Goal: Transaction & Acquisition: Purchase product/service

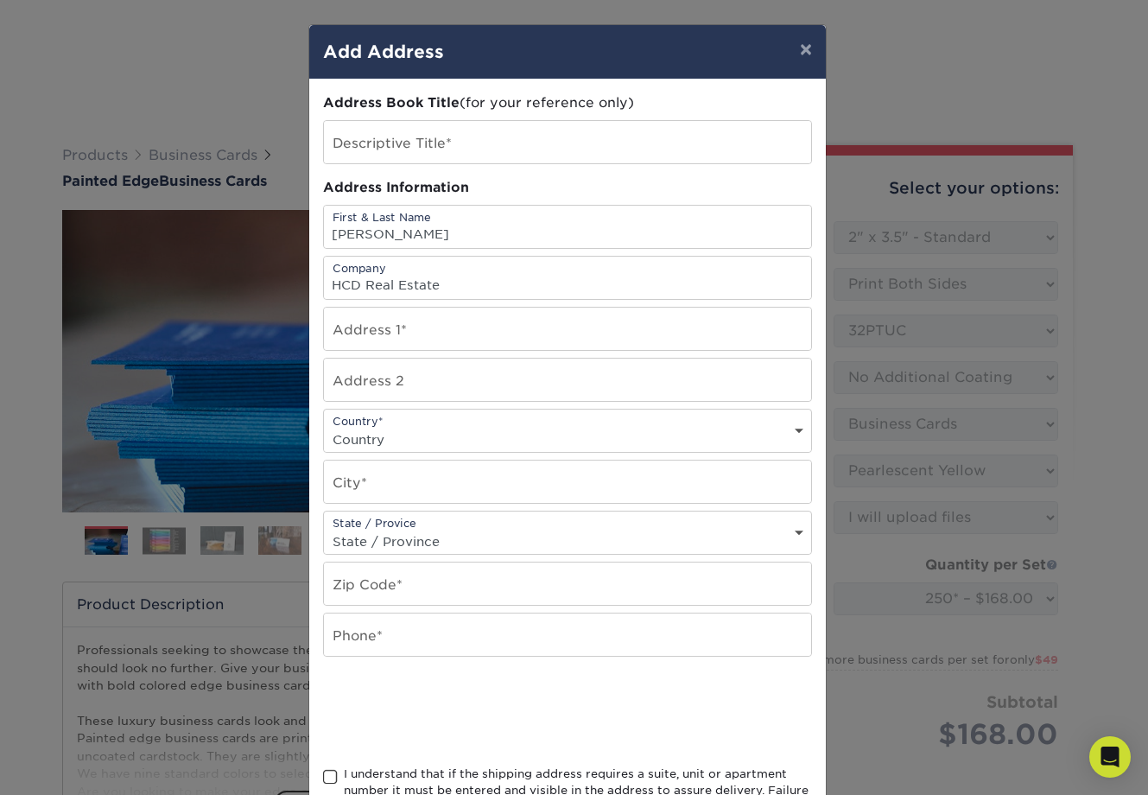
select select "2.00x3.50"
select select "upload"
select select "b1d50ed3-fc81-464d-a1d8-d1915fbce704"
select select "newaddress"
drag, startPoint x: 0, startPoint y: 0, endPoint x: 639, endPoint y: 326, distance: 717.3
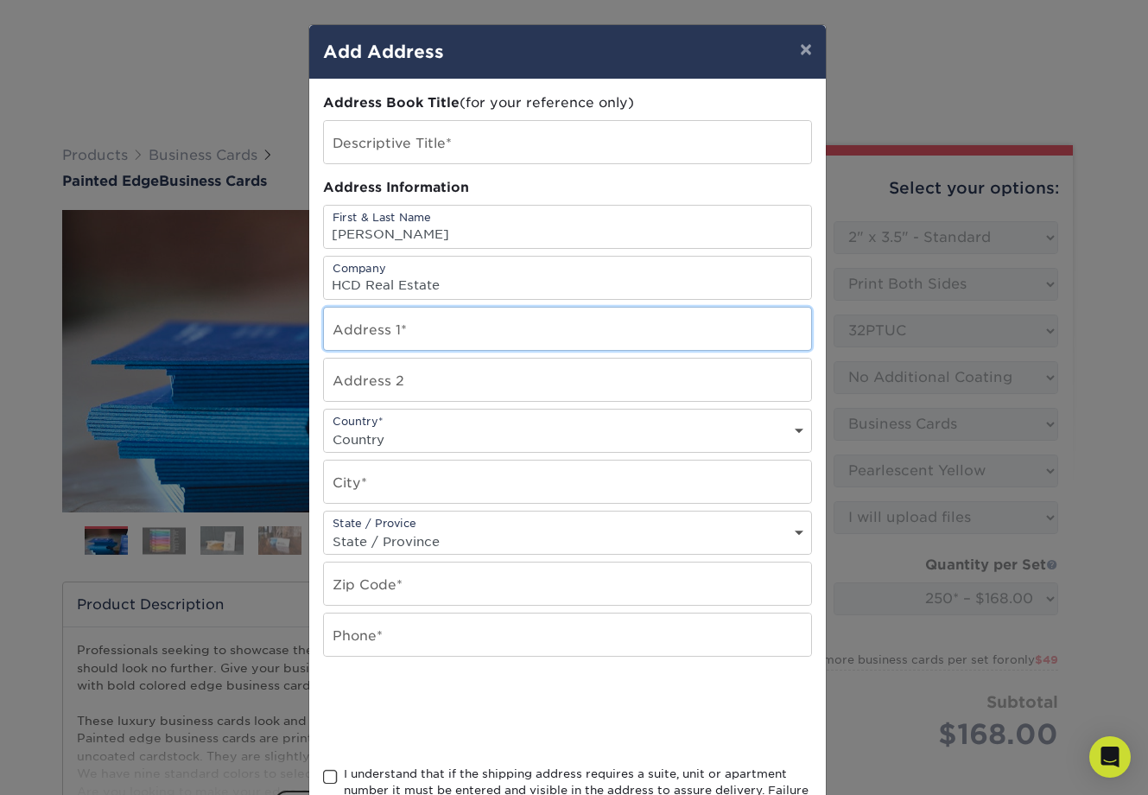
click at [639, 326] on input "text" at bounding box center [567, 328] width 487 height 42
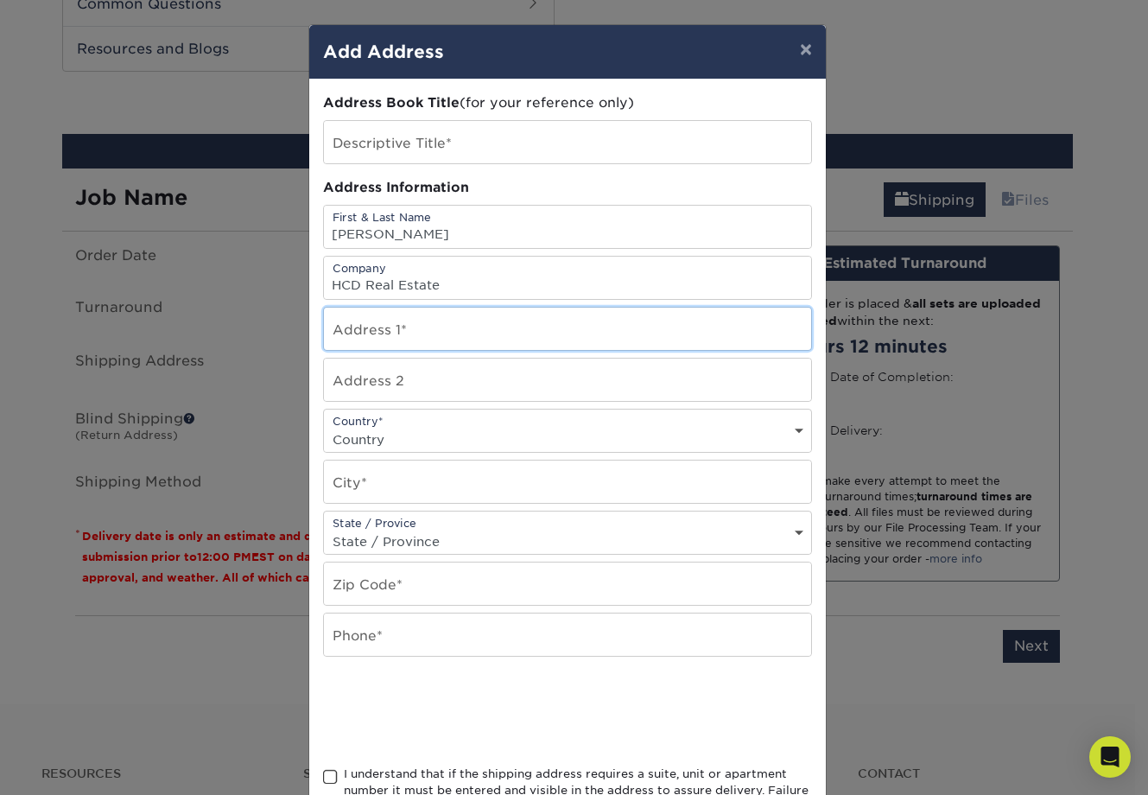
scroll to position [892, 0]
click at [639, 326] on input "text" at bounding box center [567, 328] width 487 height 42
type input "737 Highlandia Drive"
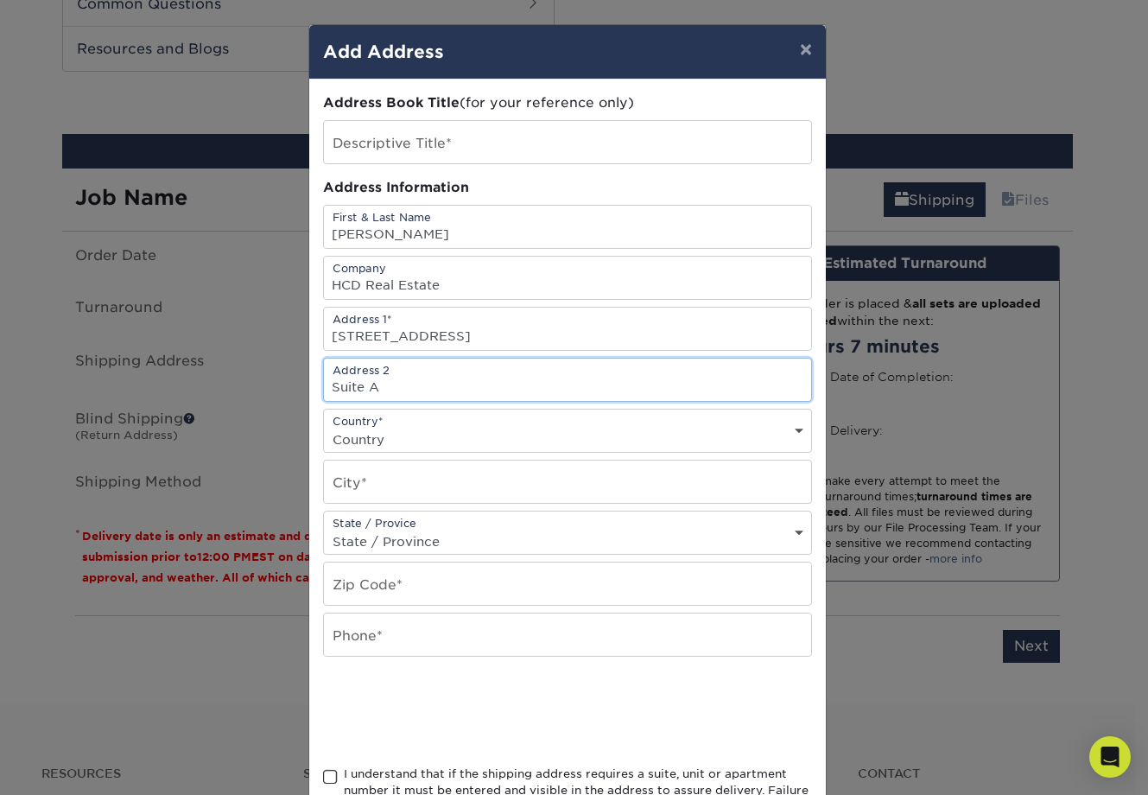
type input "Suite A"
click at [592, 411] on div "Country* Country United States Canada ----------------------------- Afghanistan…" at bounding box center [567, 431] width 489 height 44
click at [573, 433] on select "Country United States Canada ----------------------------- Afghanistan Albania …" at bounding box center [567, 439] width 487 height 25
select select "US"
click at [324, 427] on select "Country United States Canada ----------------------------- Afghanistan Albania …" at bounding box center [567, 439] width 487 height 25
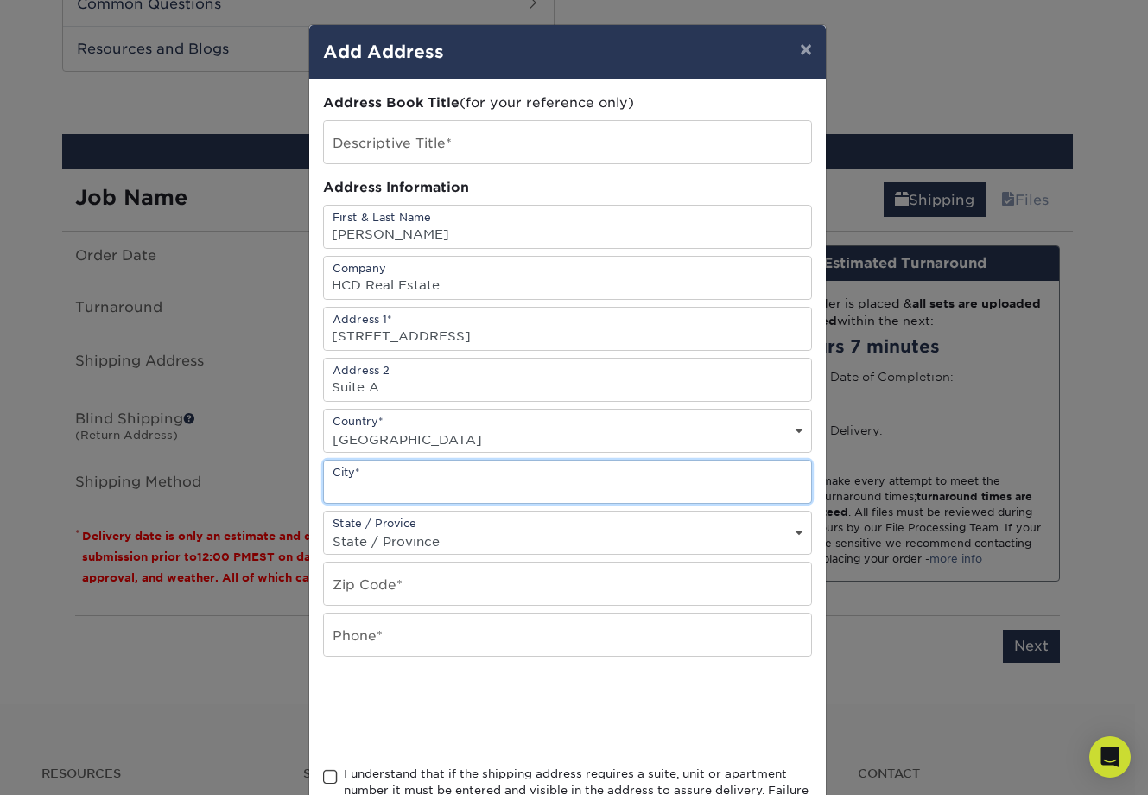
click at [408, 485] on input "text" at bounding box center [567, 481] width 487 height 42
type input "Baton Rouge"
select select "LA"
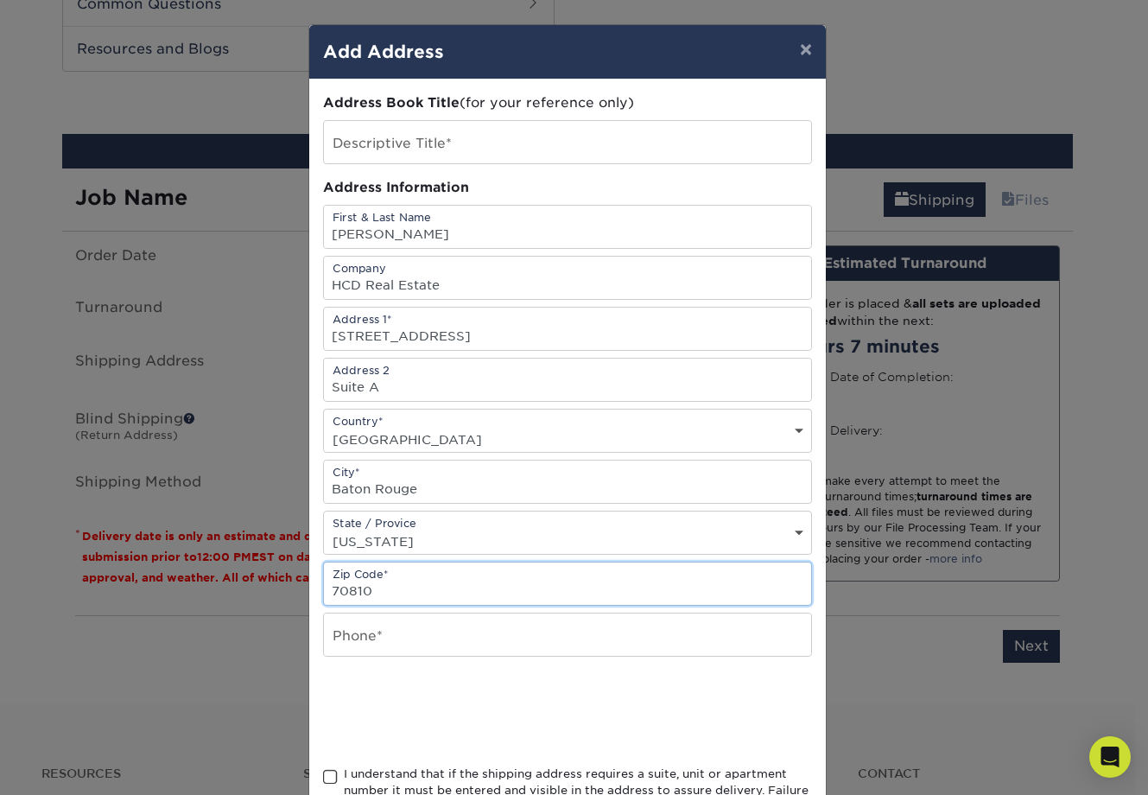
type input "70810"
type input "`"
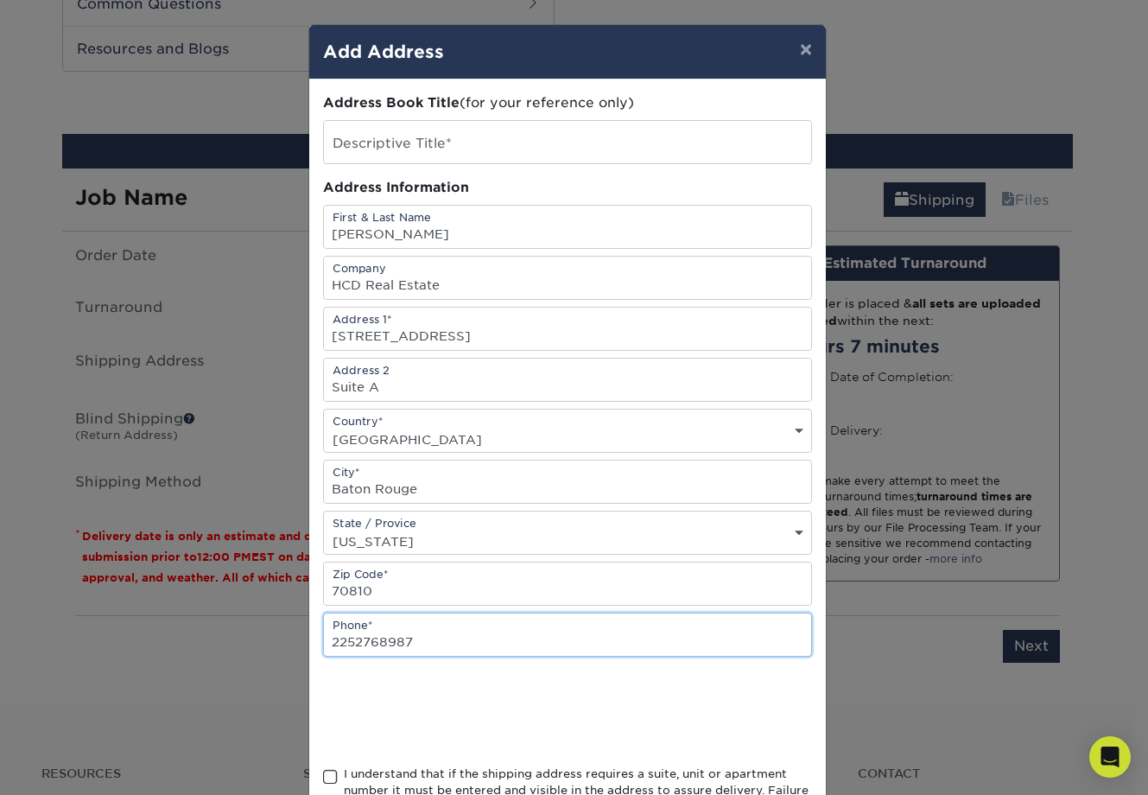
type input "2252768987"
click at [637, 703] on div at bounding box center [567, 710] width 489 height 67
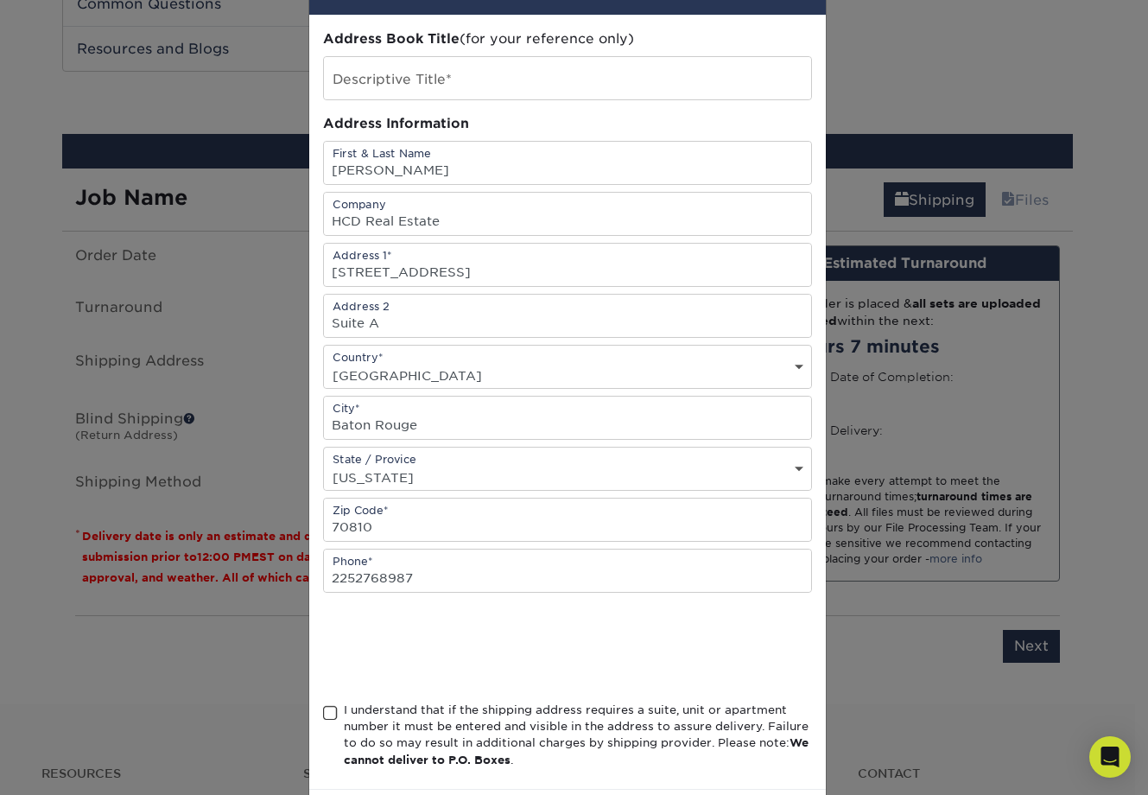
scroll to position [144, 0]
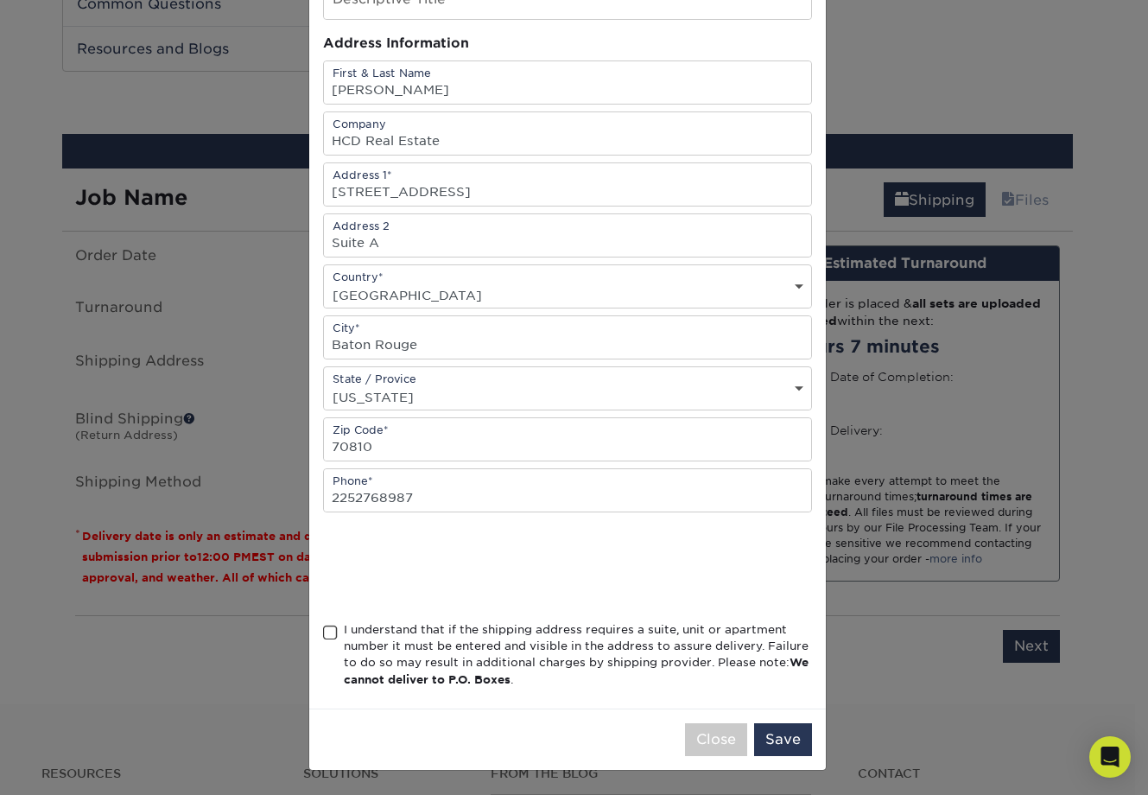
click at [330, 638] on span at bounding box center [330, 632] width 15 height 16
click at [0, 0] on input "I understand that if the shipping address requires a suite, unit or apartment n…" at bounding box center [0, 0] width 0 height 0
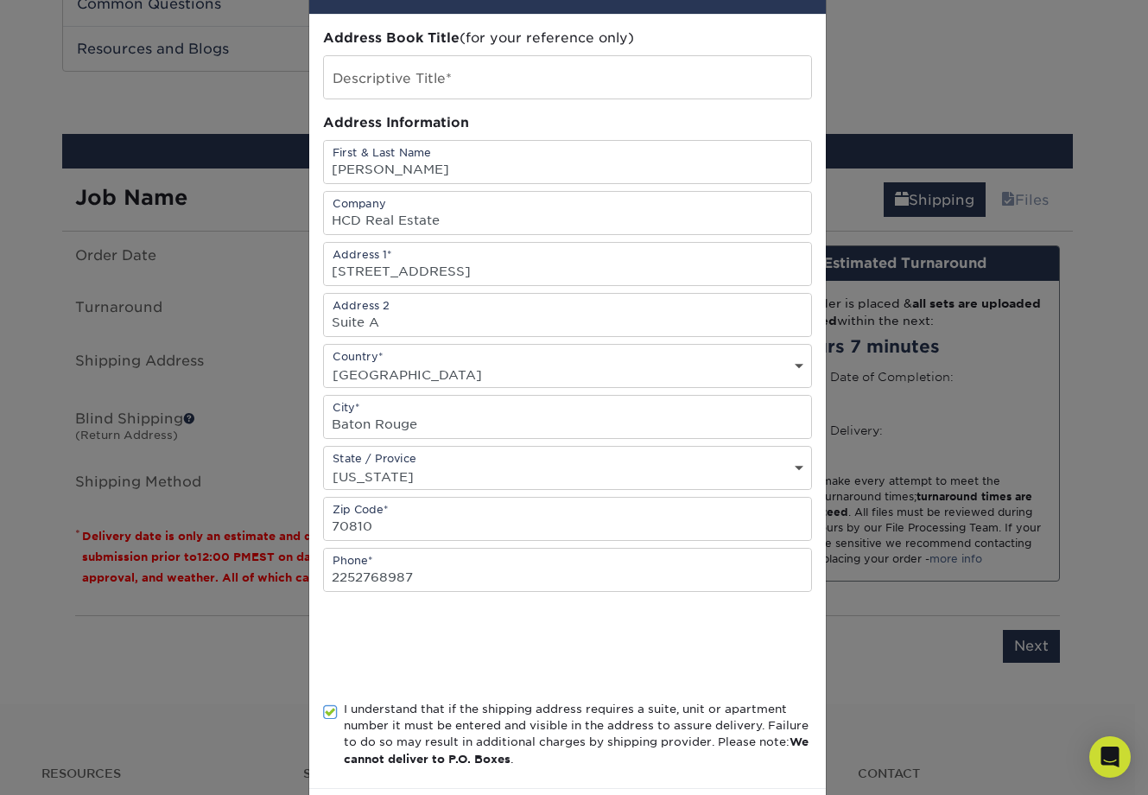
scroll to position [0, 0]
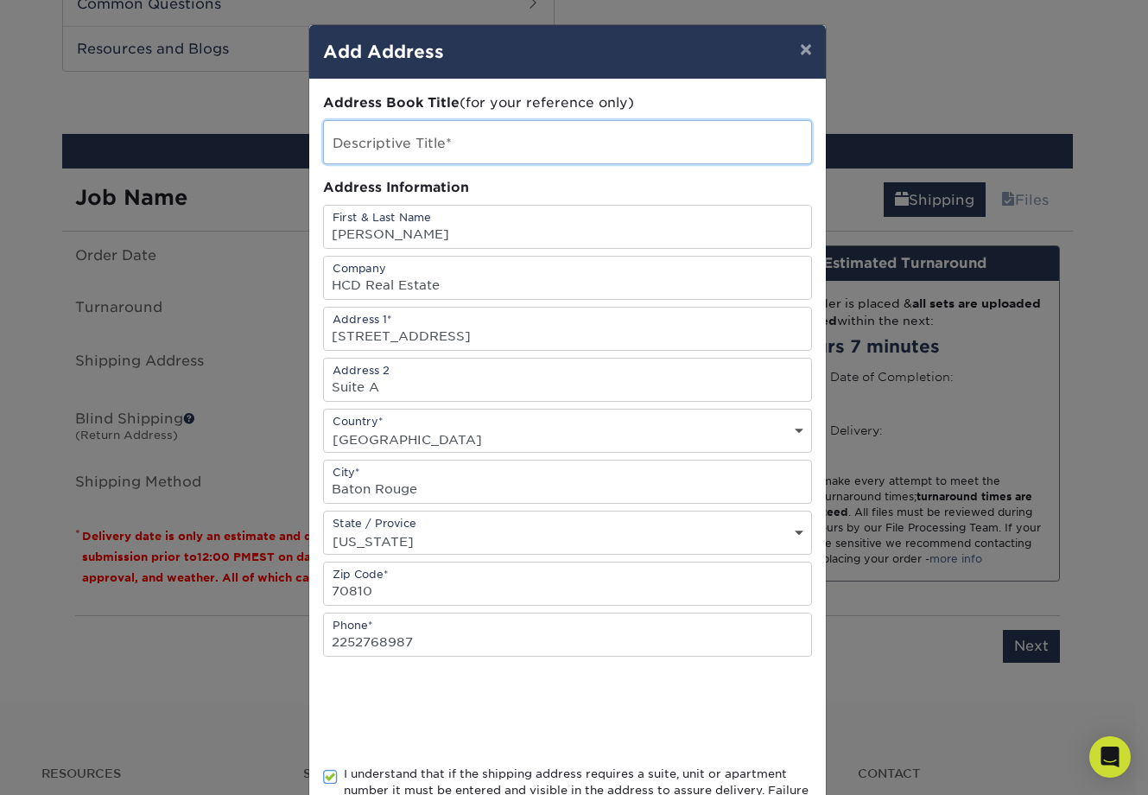
click at [473, 149] on input "text" at bounding box center [567, 142] width 487 height 42
type input "B"
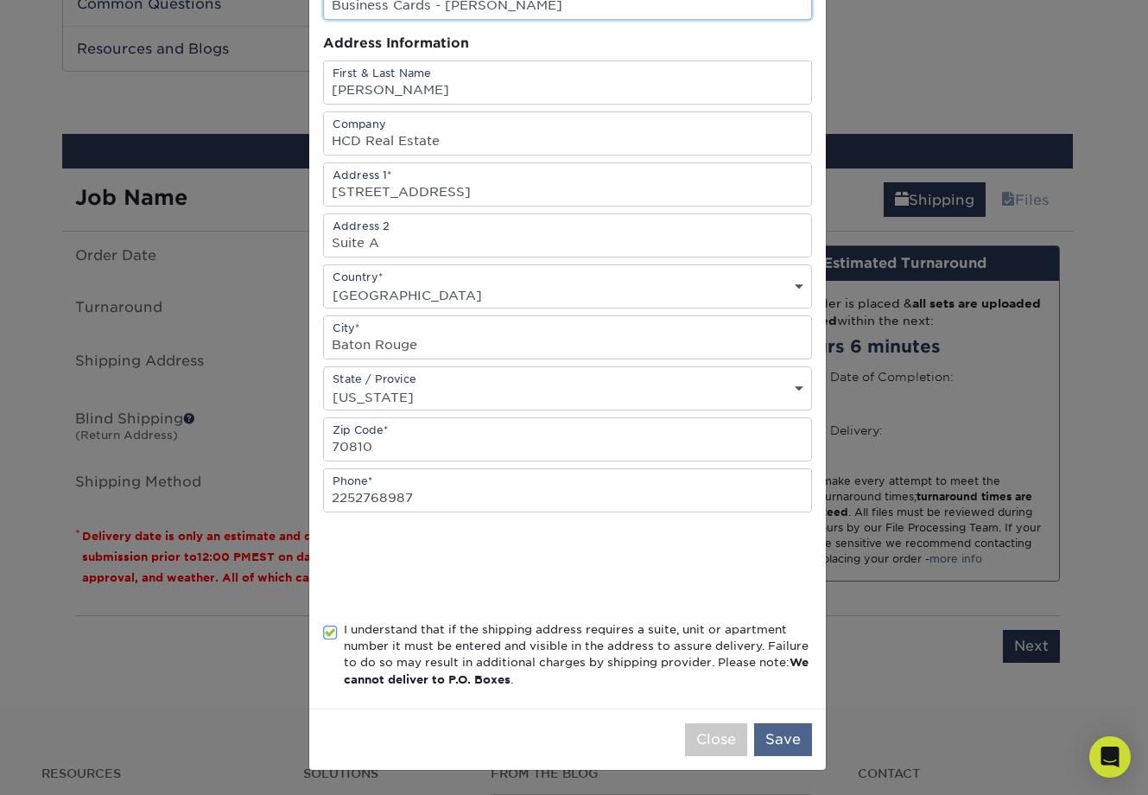
type input "Business Cards - O. Steele"
click at [772, 744] on button "Save" at bounding box center [783, 739] width 58 height 33
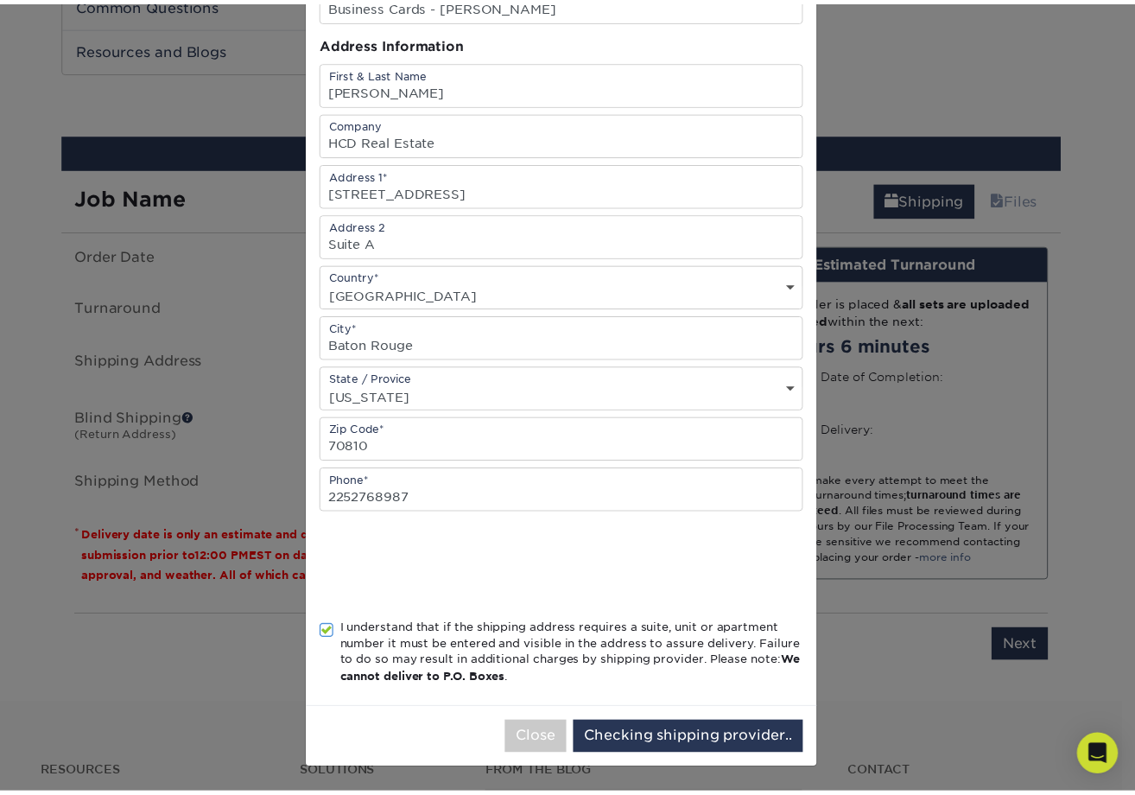
scroll to position [0, 0]
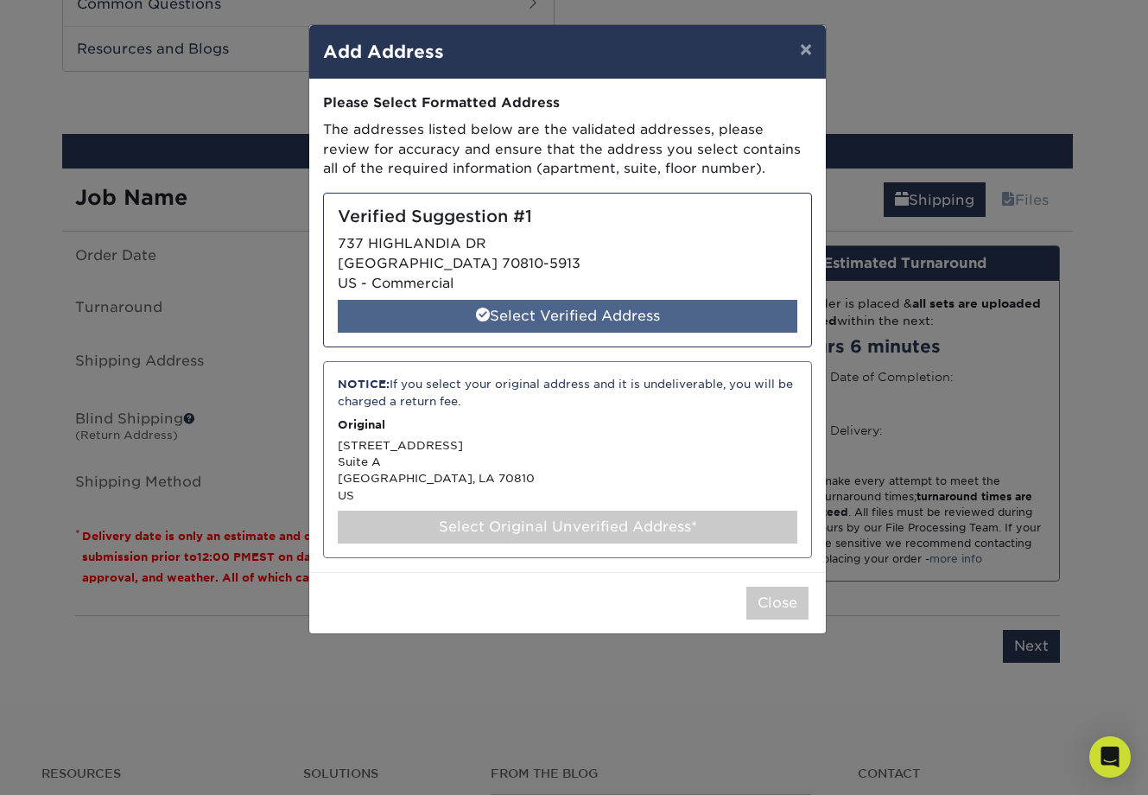
click at [569, 320] on div "Select Verified Address" at bounding box center [567, 316] width 459 height 33
select select "286107"
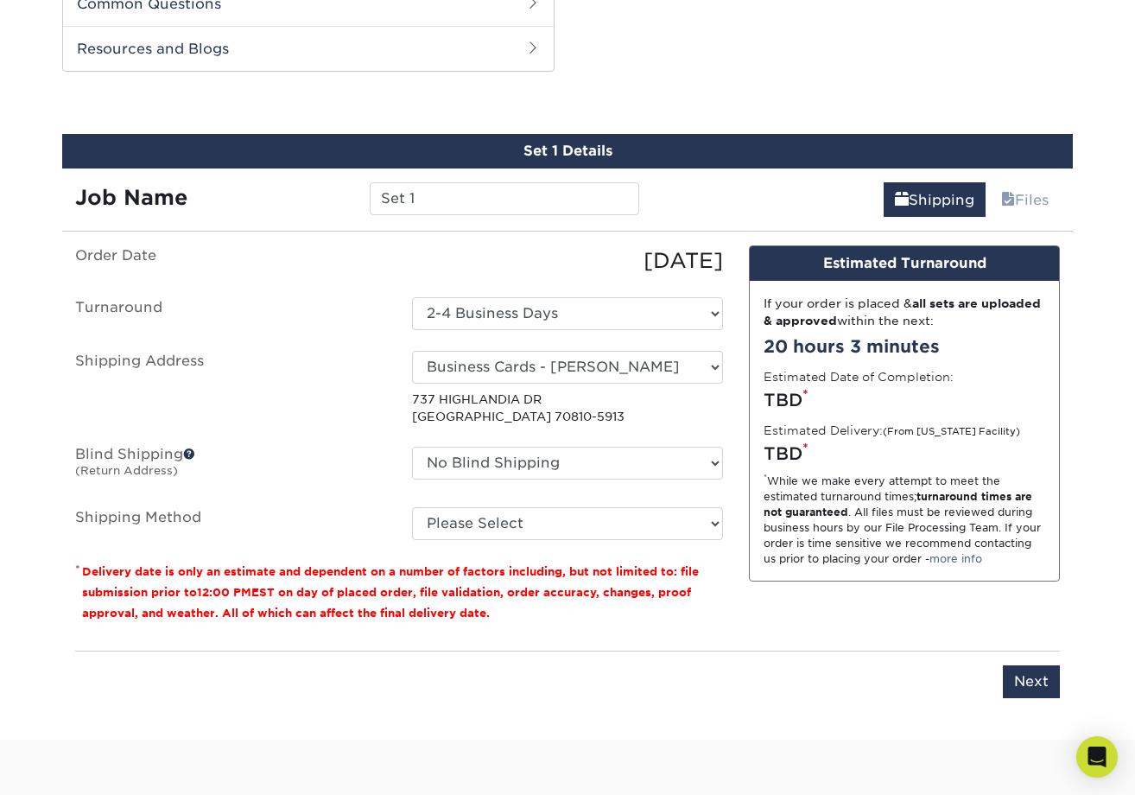
drag, startPoint x: 767, startPoint y: 305, endPoint x: 738, endPoint y: 344, distance: 48.2
drag, startPoint x: 738, startPoint y: 344, endPoint x: 461, endPoint y: 248, distance: 293.3
click at [461, 248] on div "09/17/2025" at bounding box center [567, 260] width 337 height 31
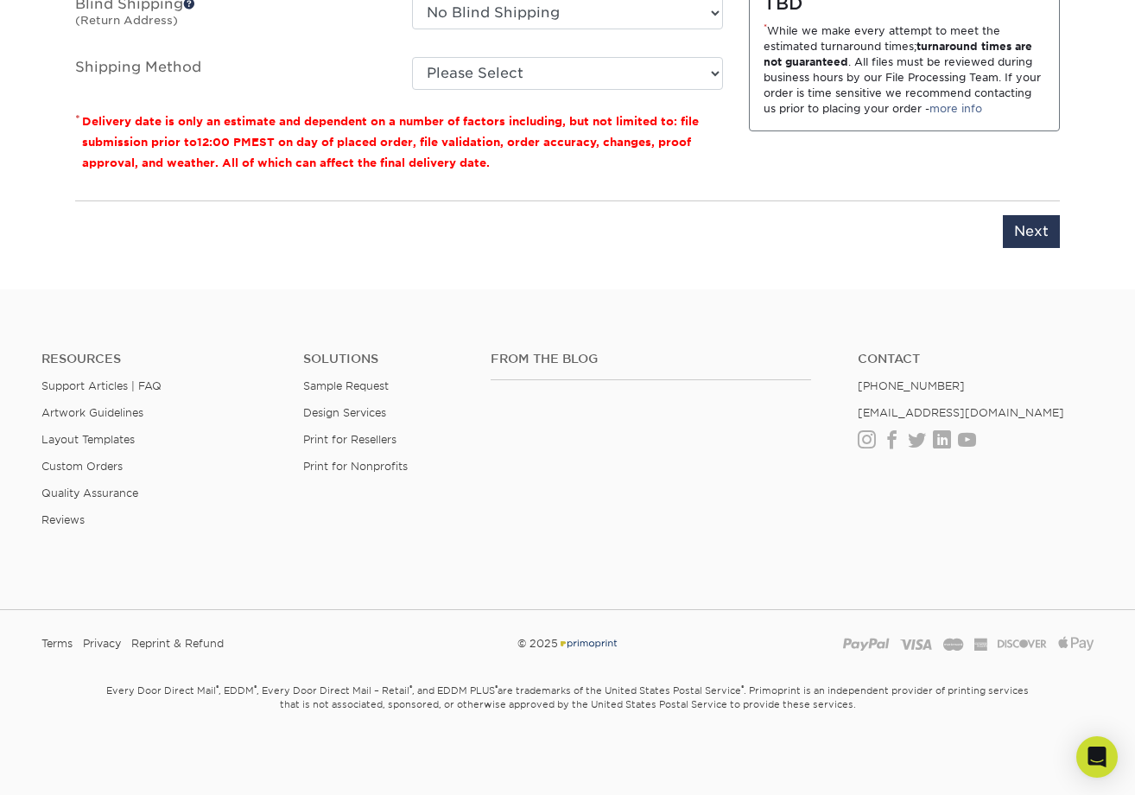
scroll to position [997, 0]
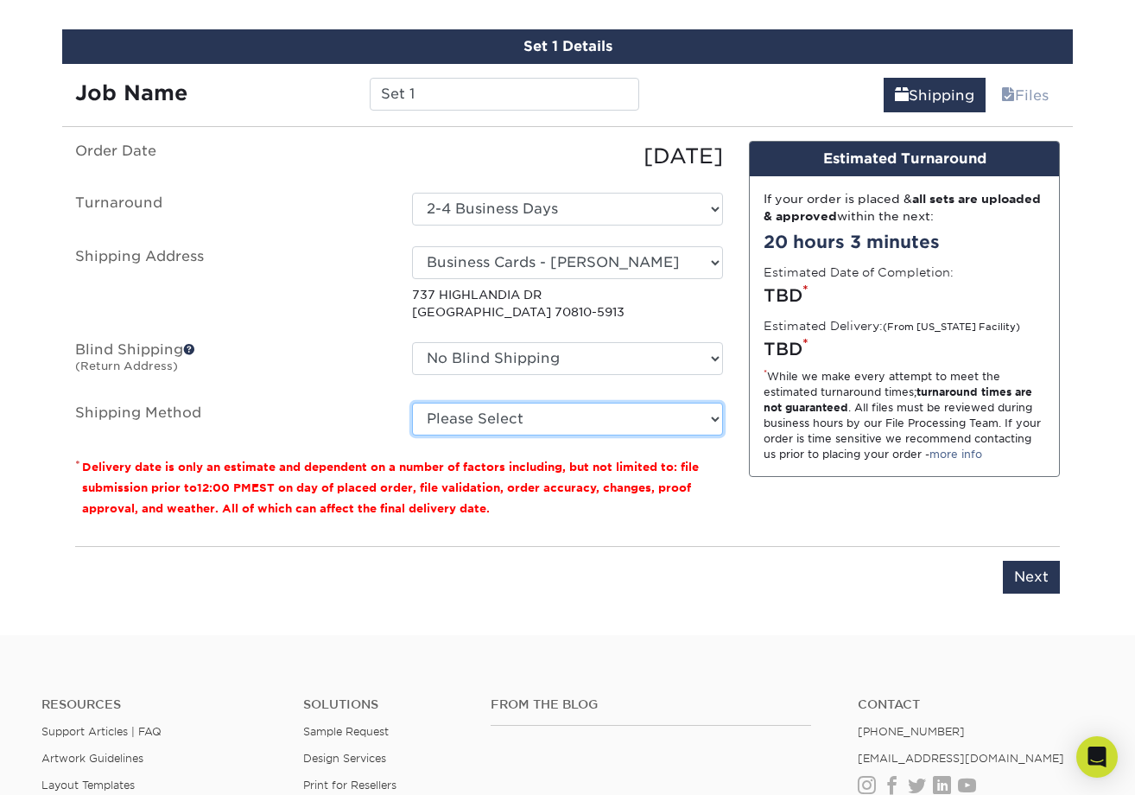
click at [643, 430] on select "Please Select Ground Shipping (+$7.84) 3 Day Shipping Service (+$15.34) 2 Day A…" at bounding box center [567, 418] width 311 height 33
select select "03"
click at [412, 402] on select "Please Select Ground Shipping (+$7.84) 3 Day Shipping Service (+$15.34) 2 Day A…" at bounding box center [567, 418] width 311 height 33
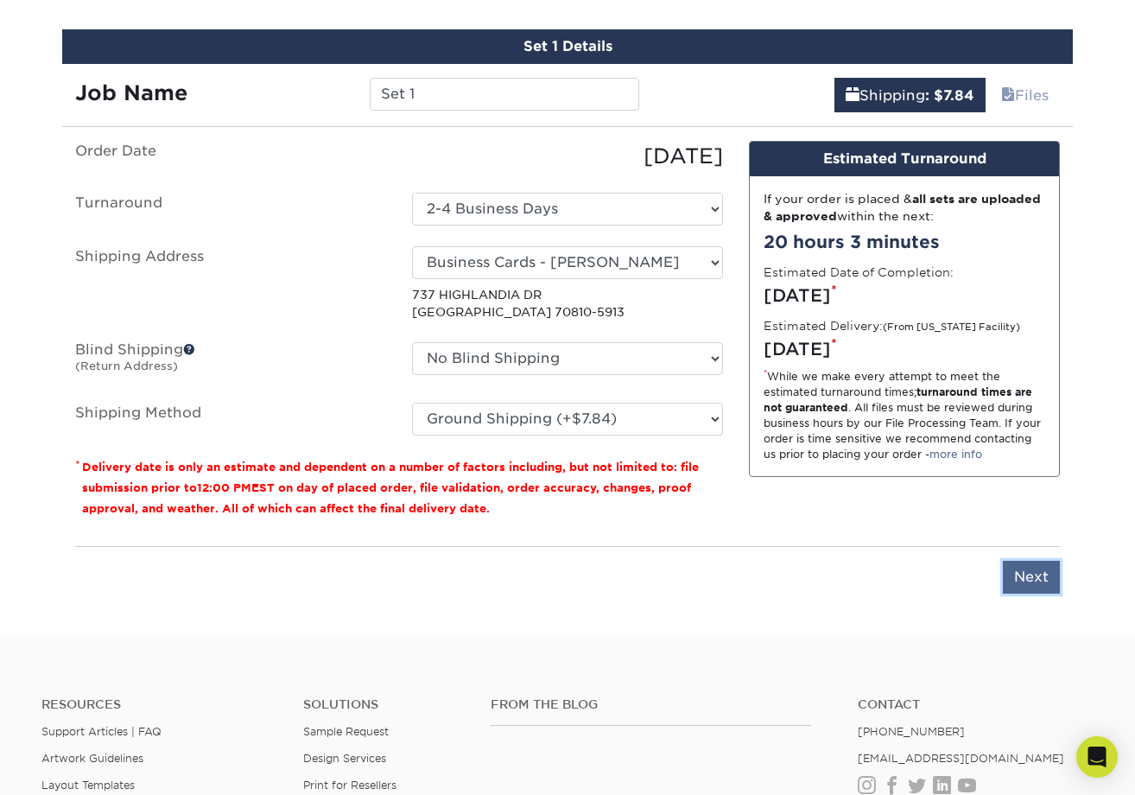
click at [1043, 587] on input "Next" at bounding box center [1031, 577] width 57 height 33
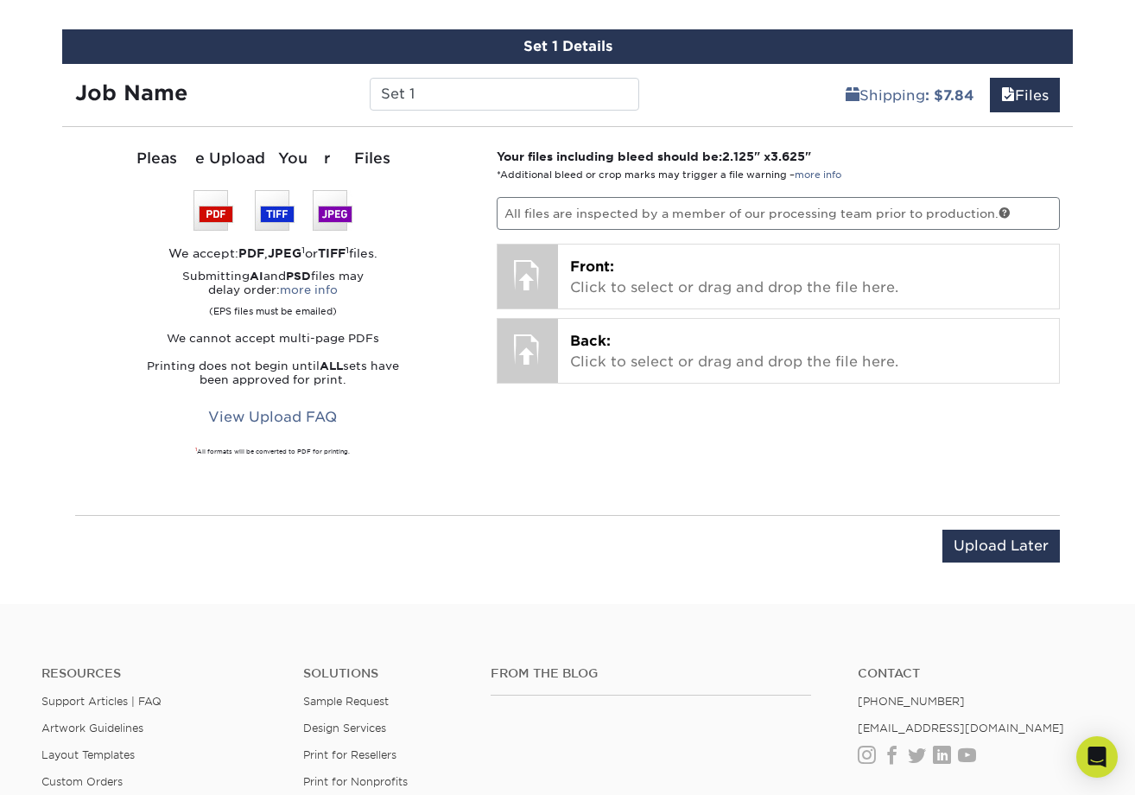
click at [632, 212] on p "All files are inspected by a member of our processing team prior to production." at bounding box center [779, 213] width 564 height 33
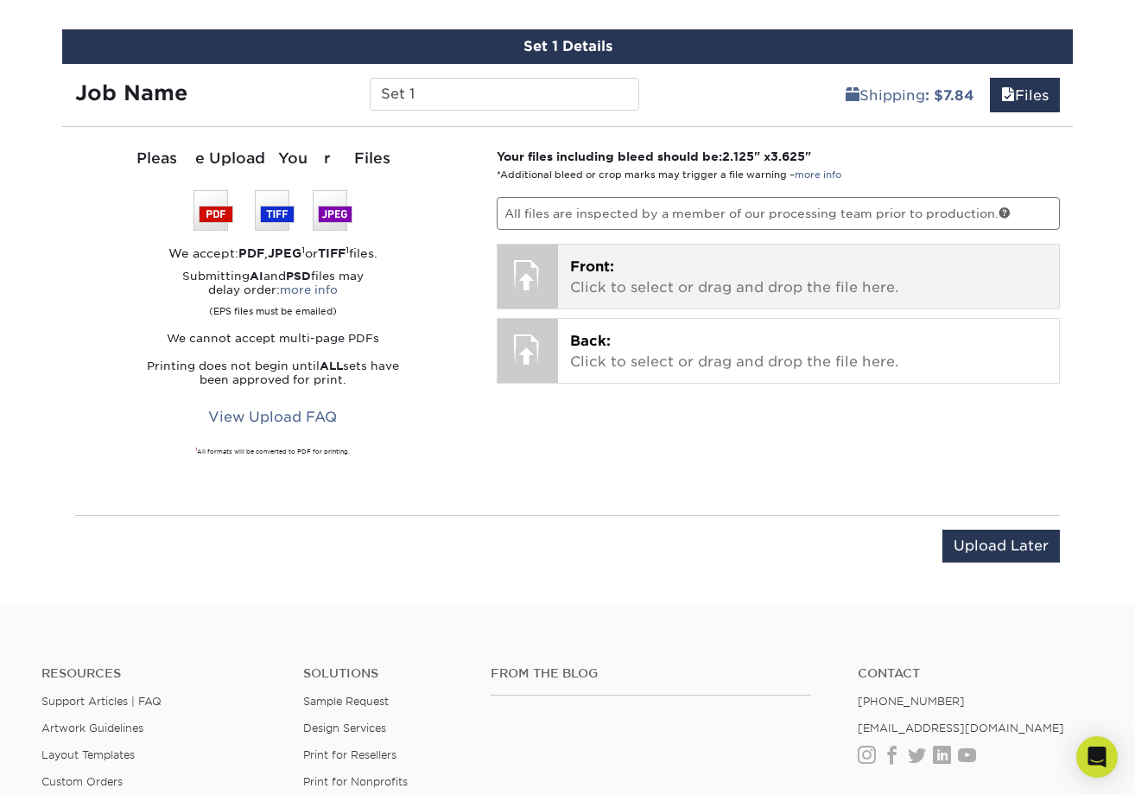
click at [599, 278] on p "Front: Click to select or drag and drop the file here." at bounding box center [809, 277] width 478 height 41
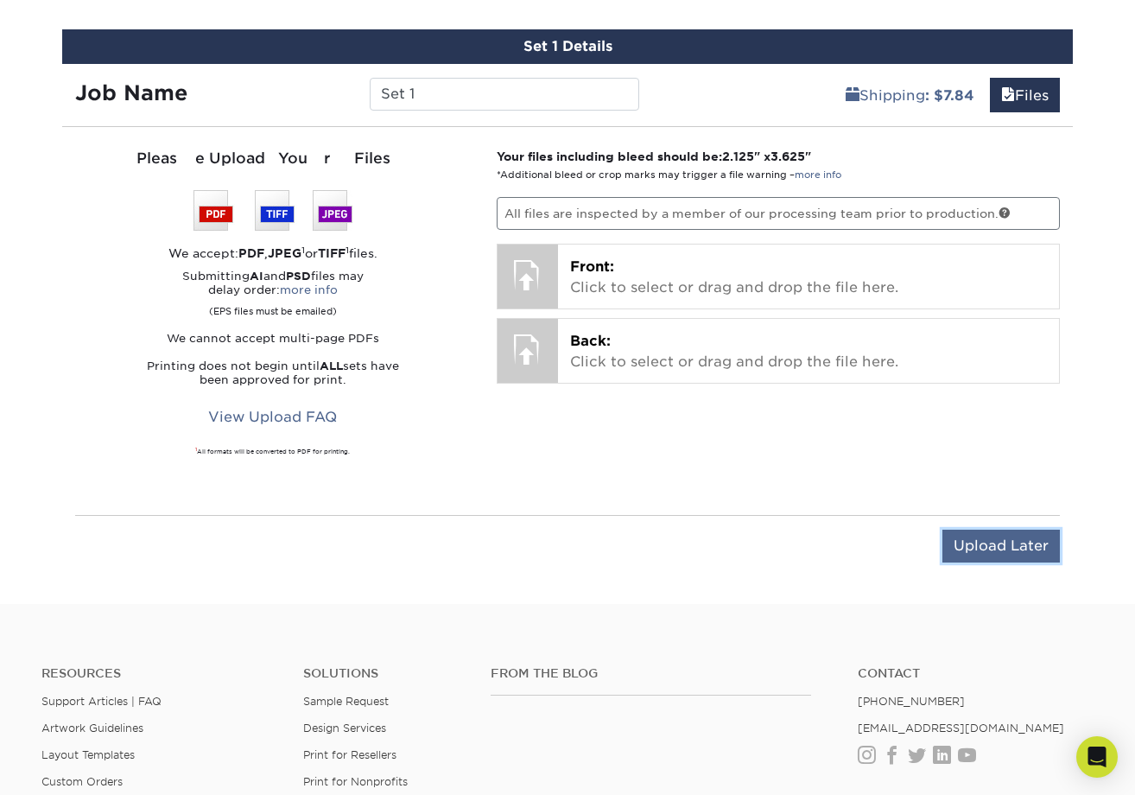
click at [1036, 538] on input "Upload Later" at bounding box center [1000, 545] width 117 height 33
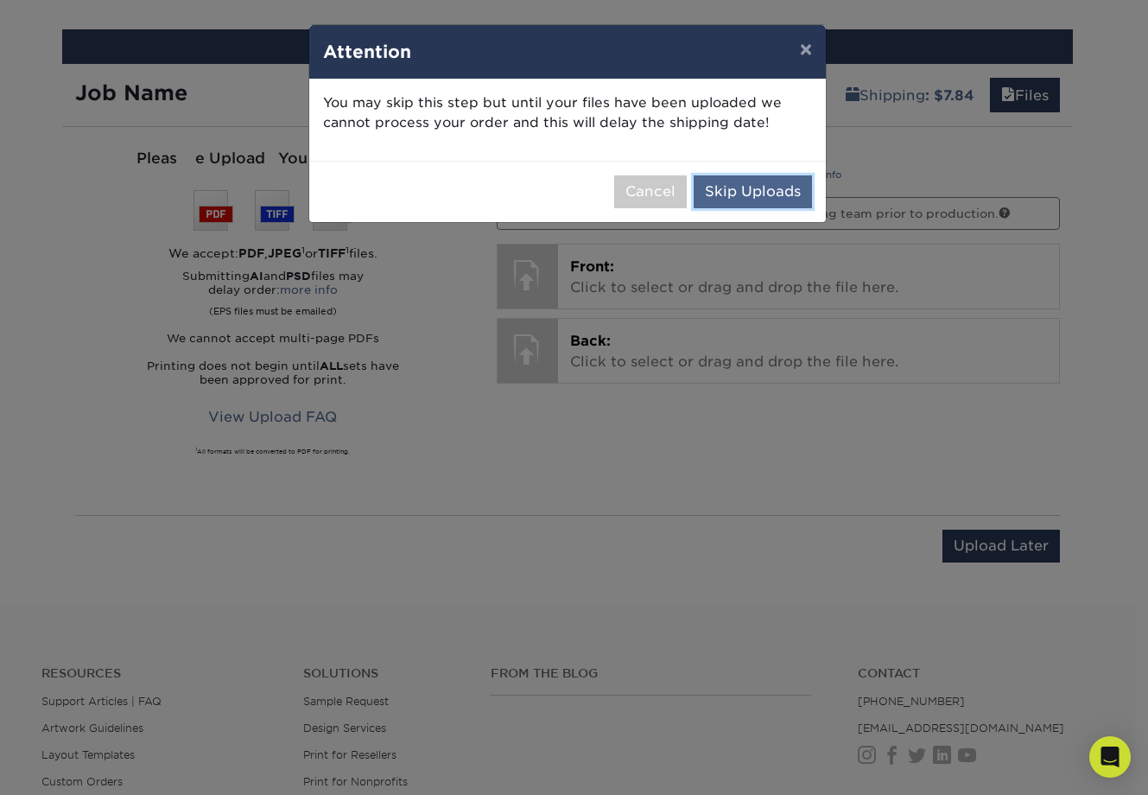
click at [757, 192] on button "Skip Uploads" at bounding box center [753, 191] width 118 height 33
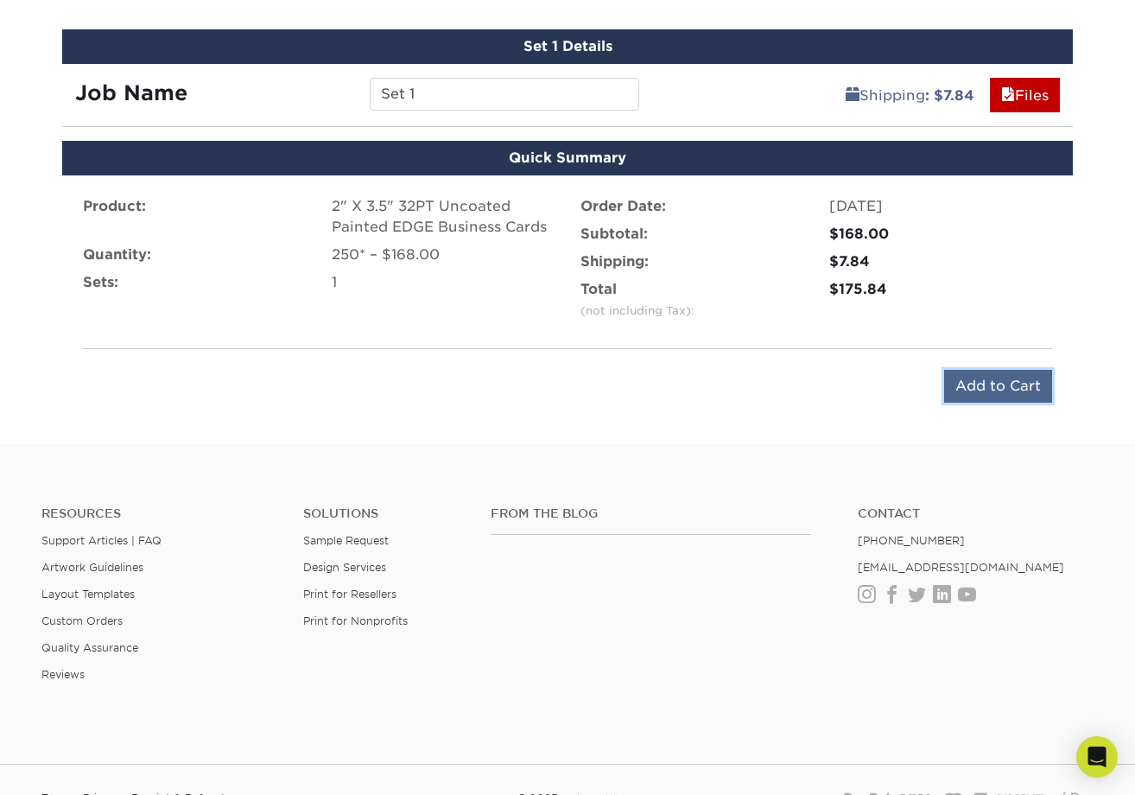
click at [1009, 387] on input "Add to Cart" at bounding box center [998, 386] width 108 height 33
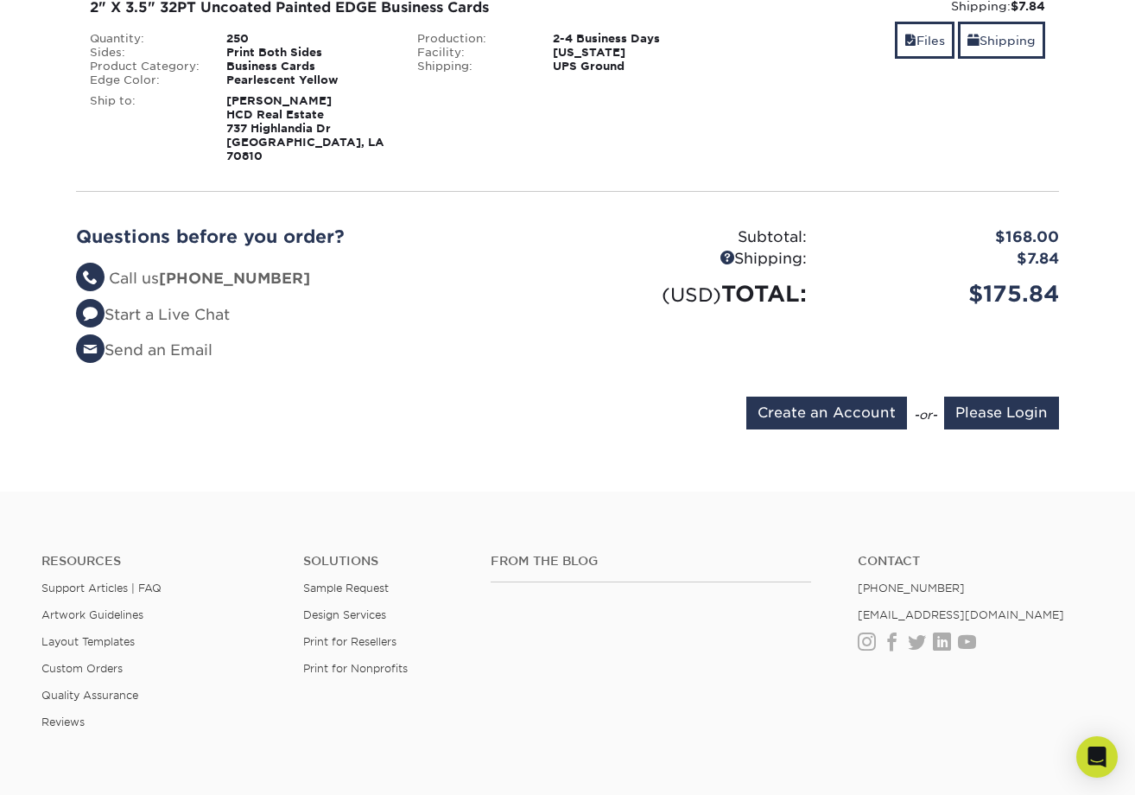
scroll to position [73, 0]
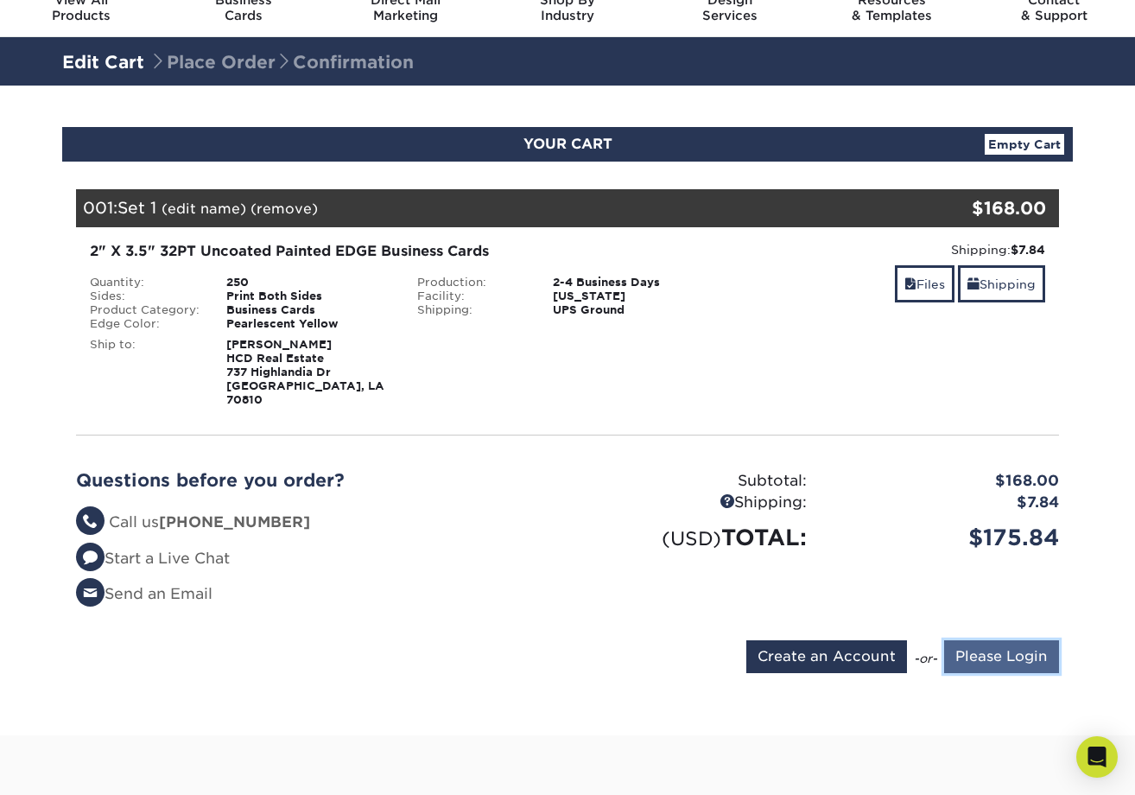
click at [1000, 642] on input "Please Login" at bounding box center [1001, 656] width 115 height 33
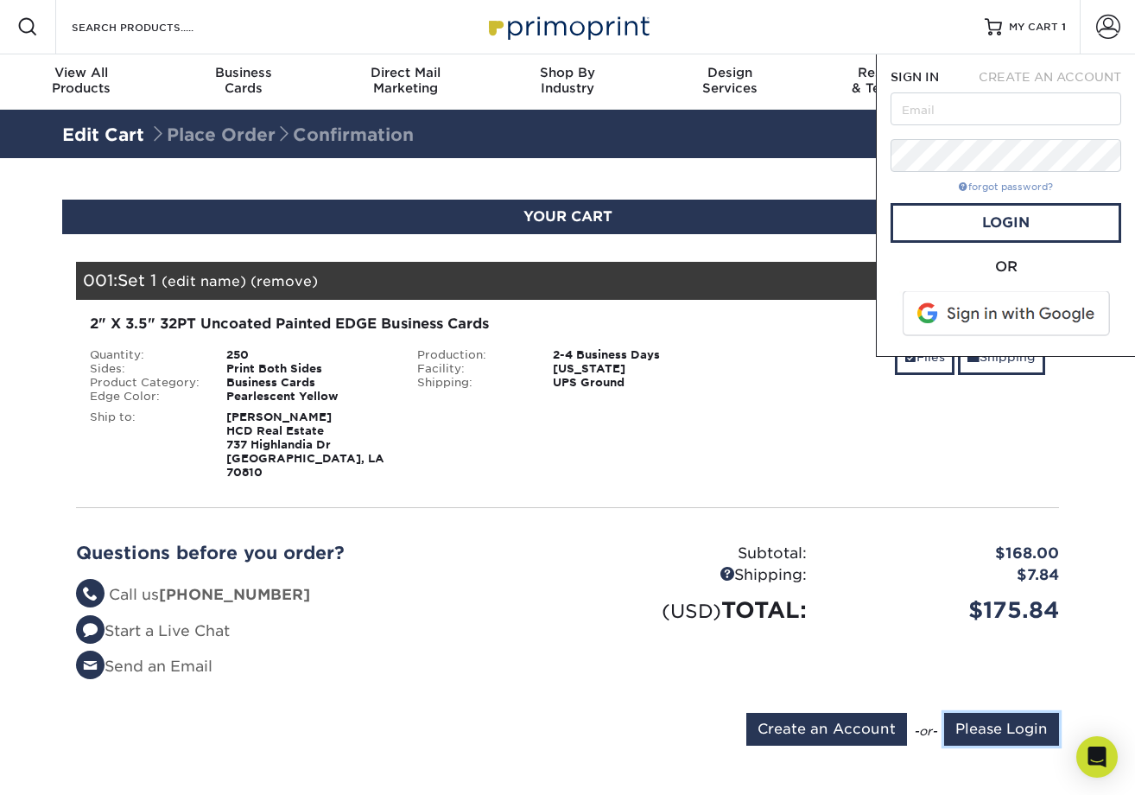
scroll to position [0, 0]
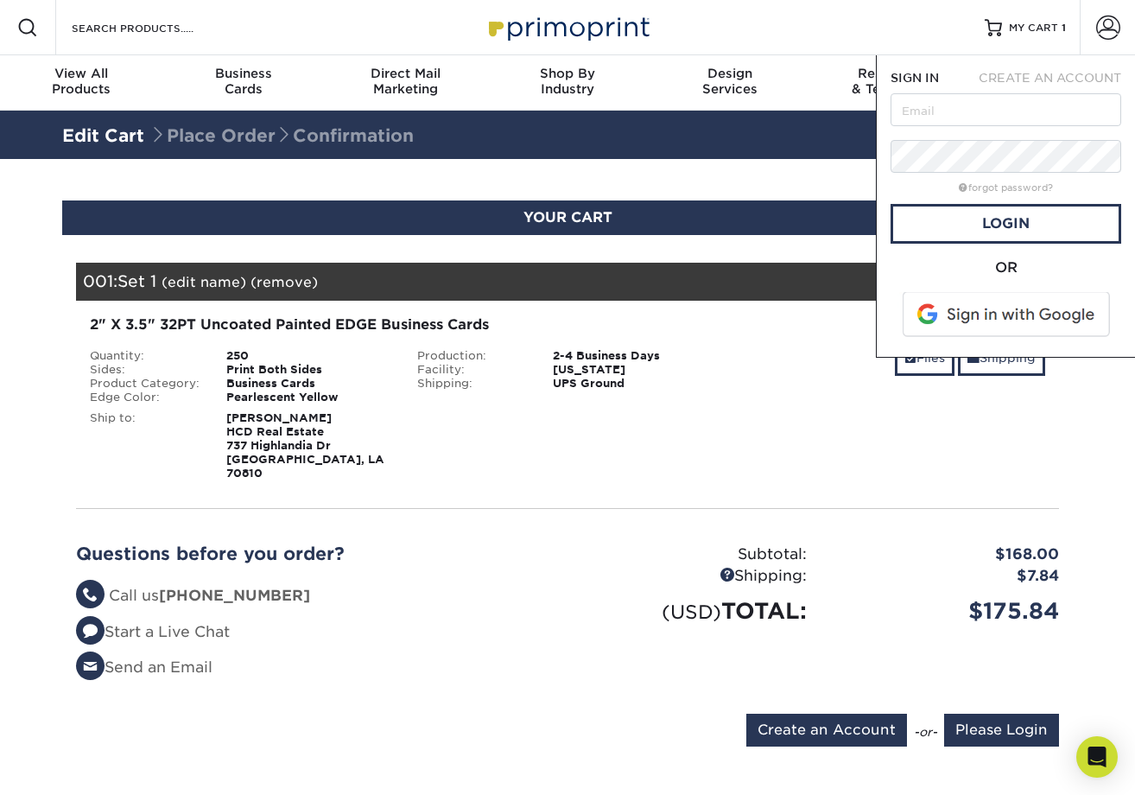
click at [970, 129] on form "SIGN IN CREATE AN ACCOUNT forgot password? All fields are required. Login OR" at bounding box center [1005, 206] width 231 height 274
click at [973, 117] on input "text" at bounding box center [1005, 109] width 231 height 33
click at [1068, 316] on span at bounding box center [1007, 314] width 220 height 45
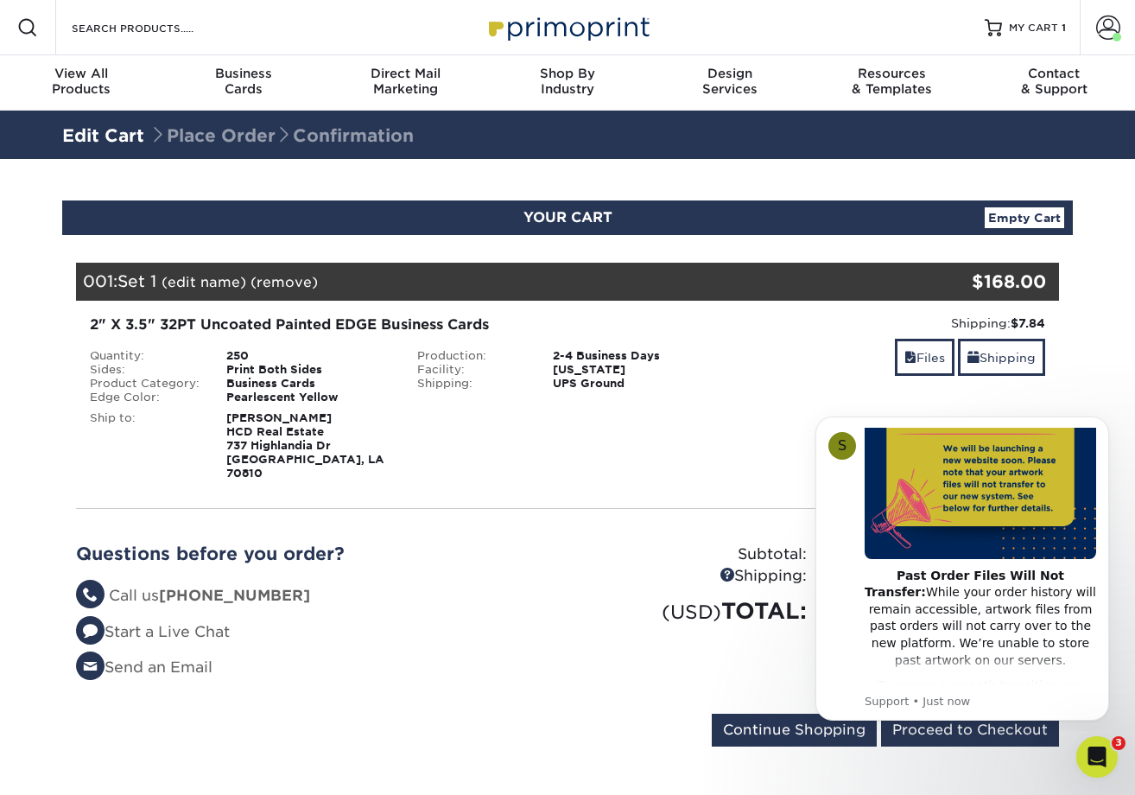
scroll to position [173, 0]
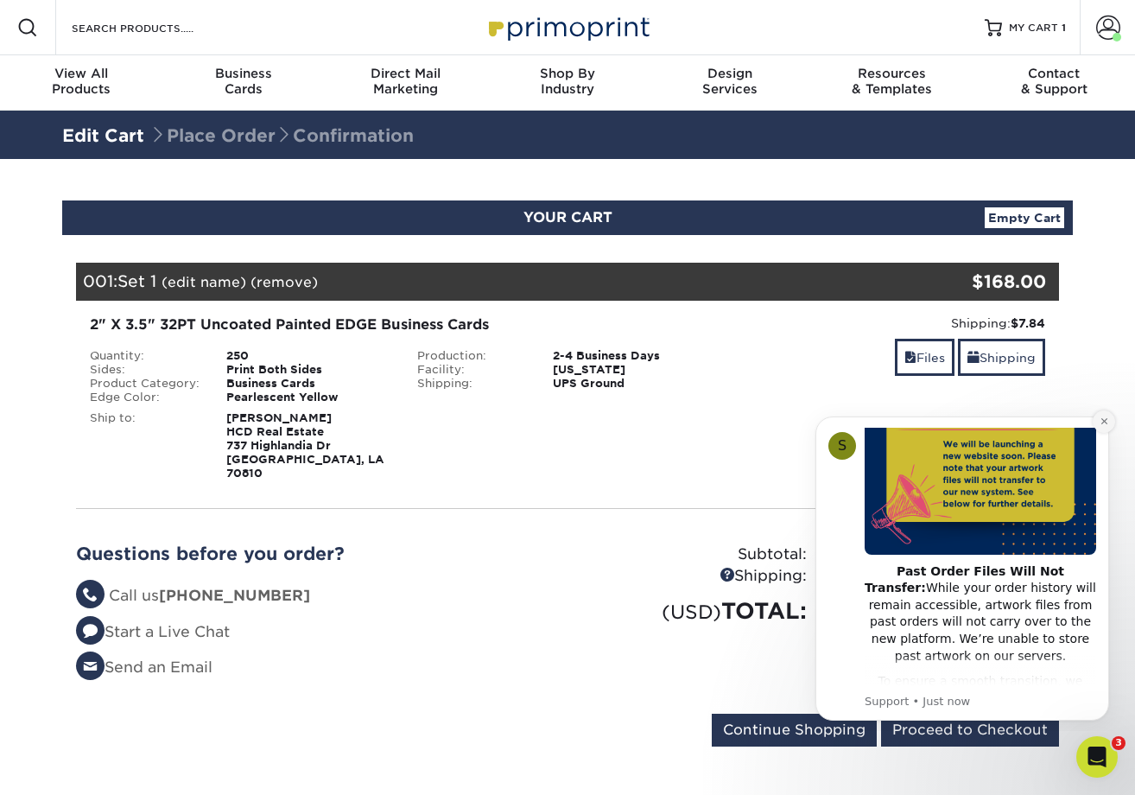
click at [1111, 418] on button "Dismiss notification" at bounding box center [1104, 421] width 22 height 22
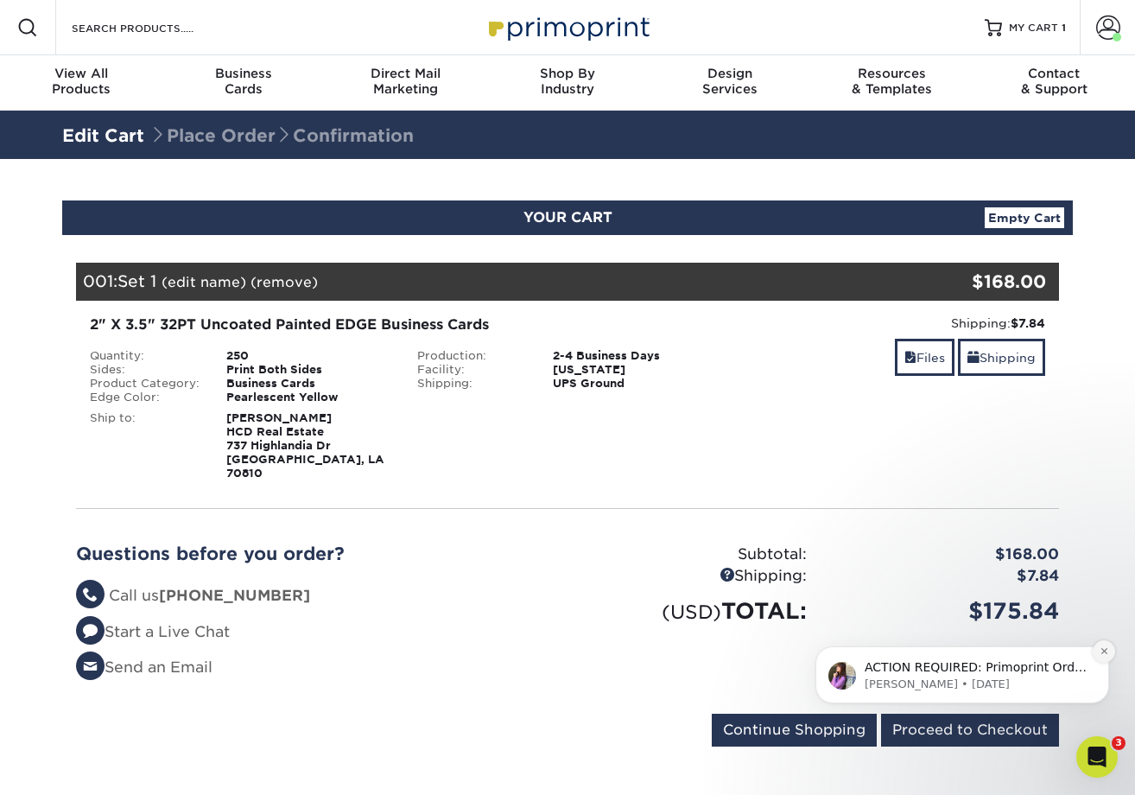
click at [1101, 654] on icon "Dismiss notification" at bounding box center [1103, 651] width 6 height 6
click at [1010, 738] on form "Continue Shopping Proceed to Checkout" at bounding box center [567, 733] width 983 height 40
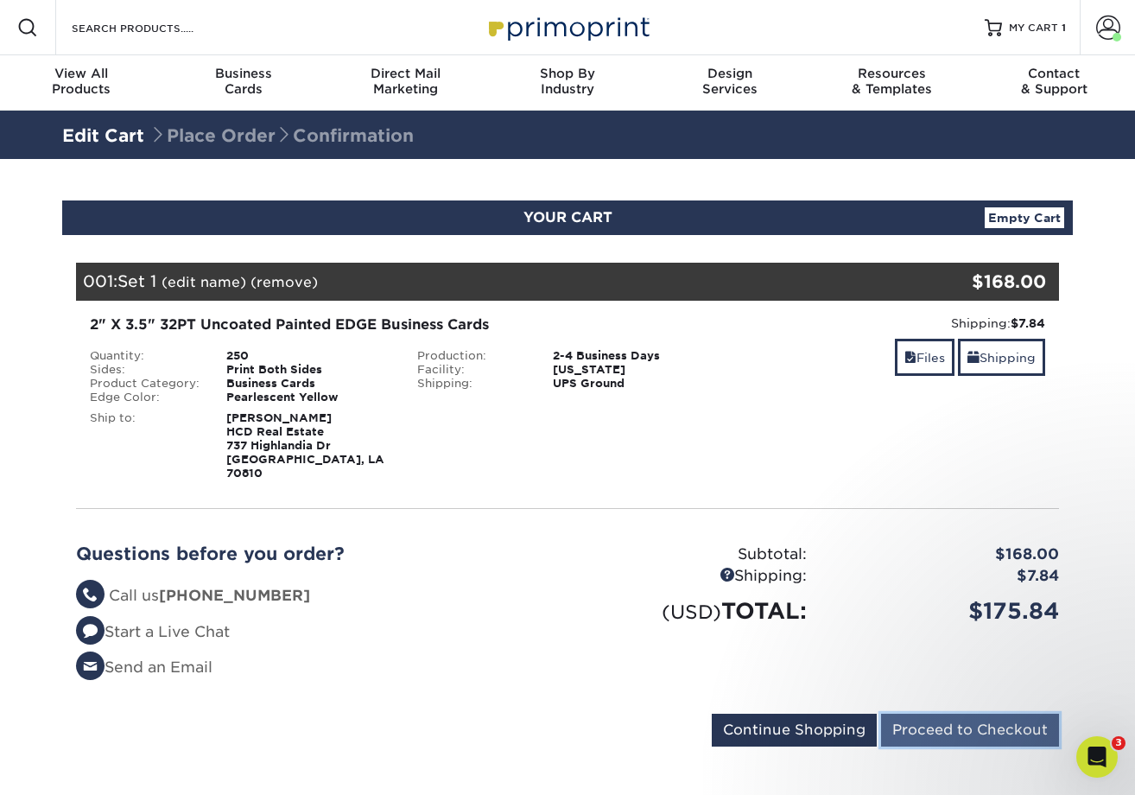
click at [1010, 722] on input "Proceed to Checkout" at bounding box center [970, 729] width 178 height 33
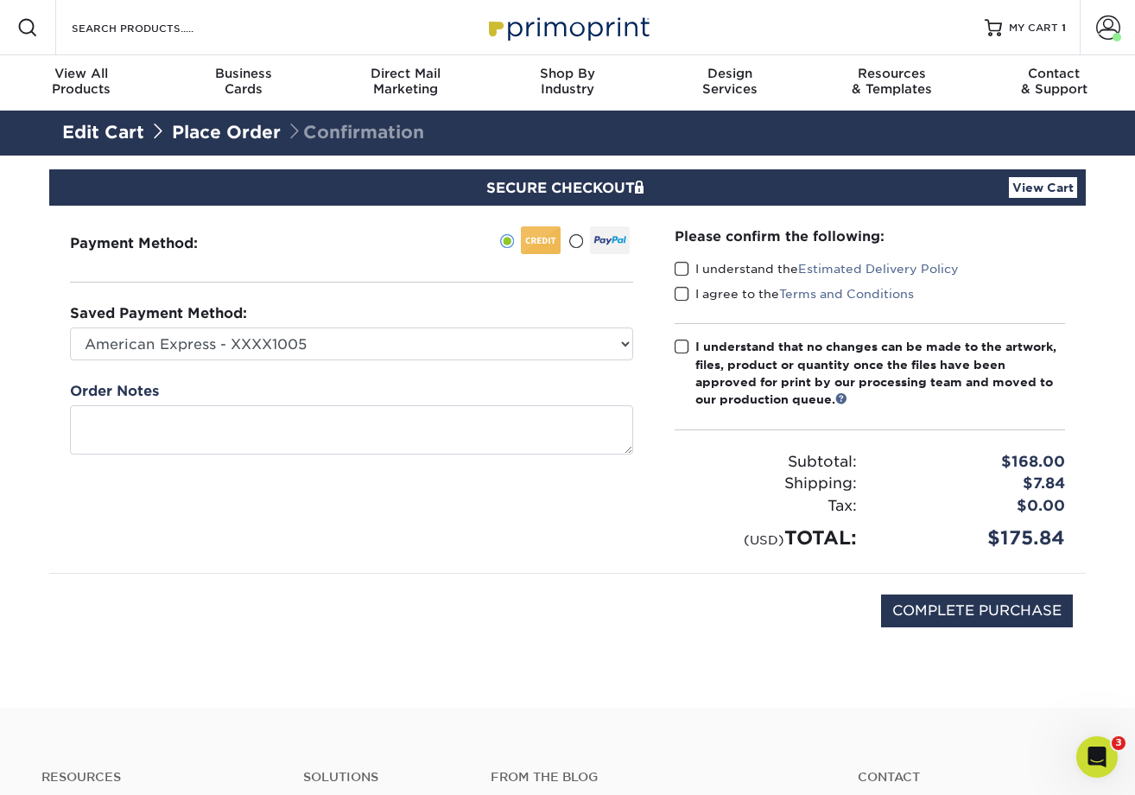
click at [371, 324] on div "Saved Payment Method: American Express - XXXX1005 New Credit Card" at bounding box center [351, 331] width 563 height 57
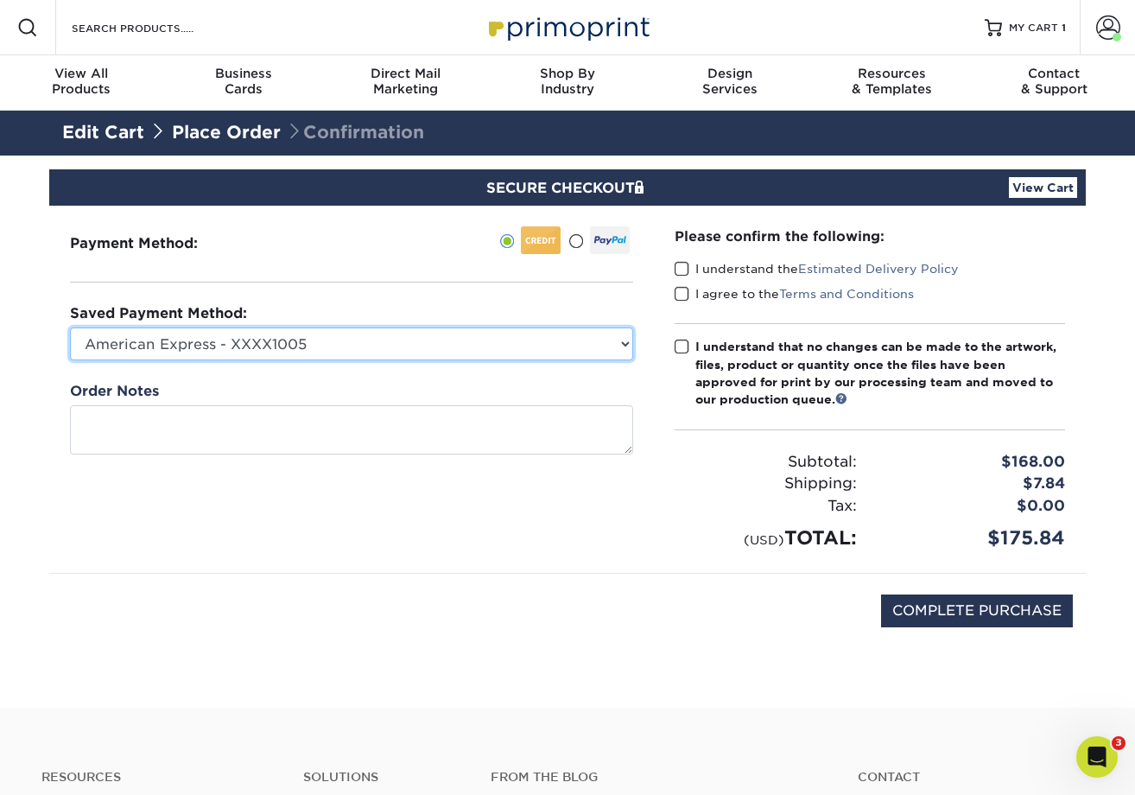
click at [384, 343] on select "American Express - XXXX1005 New Credit Card" at bounding box center [351, 343] width 563 height 33
select select
click at [70, 327] on select "American Express - XXXX1005 New Credit Card" at bounding box center [351, 343] width 563 height 33
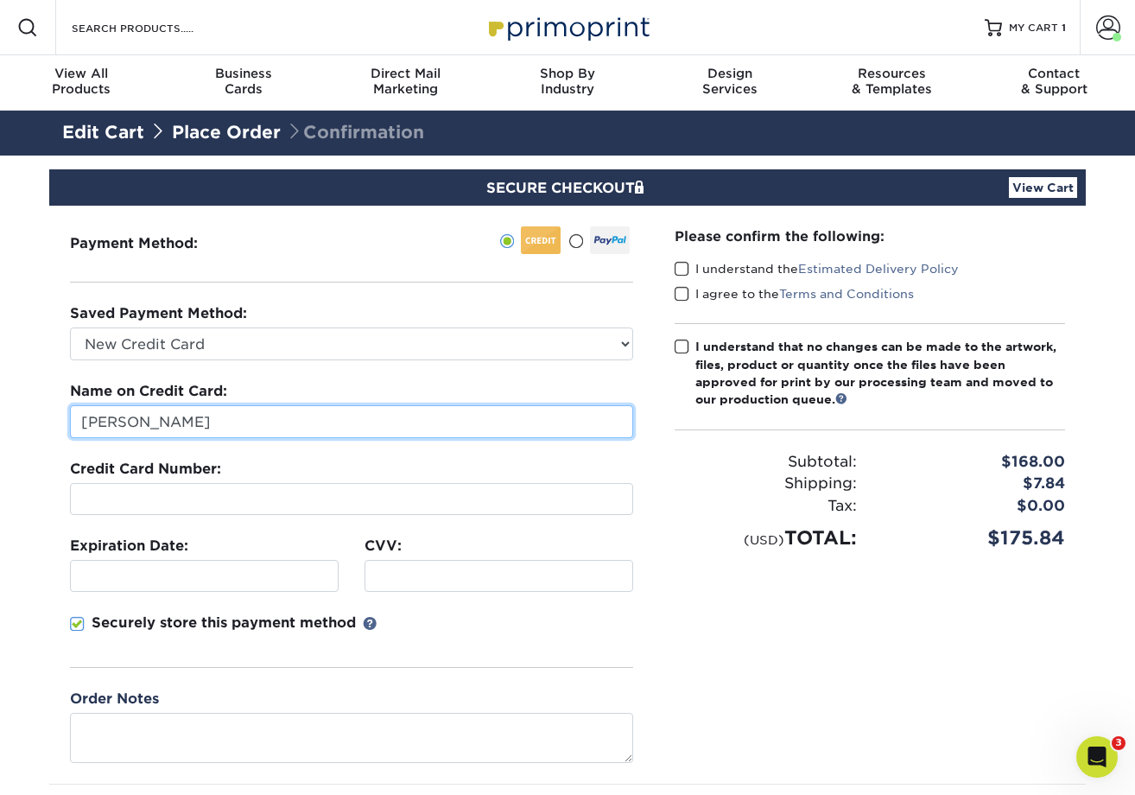
click at [250, 429] on input "[PERSON_NAME]" at bounding box center [351, 421] width 563 height 33
click at [259, 427] on input "[PERSON_NAME]" at bounding box center [351, 421] width 563 height 33
drag, startPoint x: 259, startPoint y: 427, endPoint x: 257, endPoint y: 456, distance: 29.5
click at [258, 446] on fieldset "Name on Credit Card: Lizzie Miller Credit Card Number: Expiration Date: CVV:" at bounding box center [351, 534] width 563 height 307
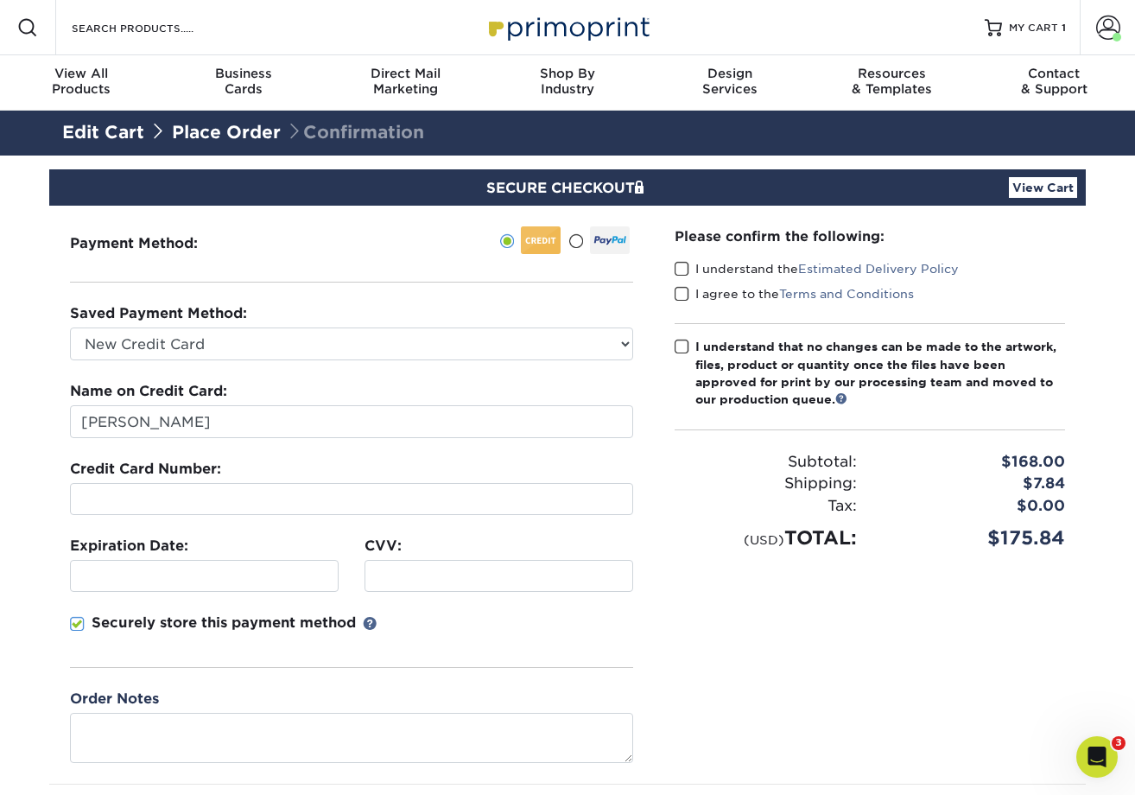
click at [280, 441] on fieldset "Name on Credit Card: Lizzie Miller Credit Card Number: Expiration Date: CVV:" at bounding box center [351, 534] width 563 height 307
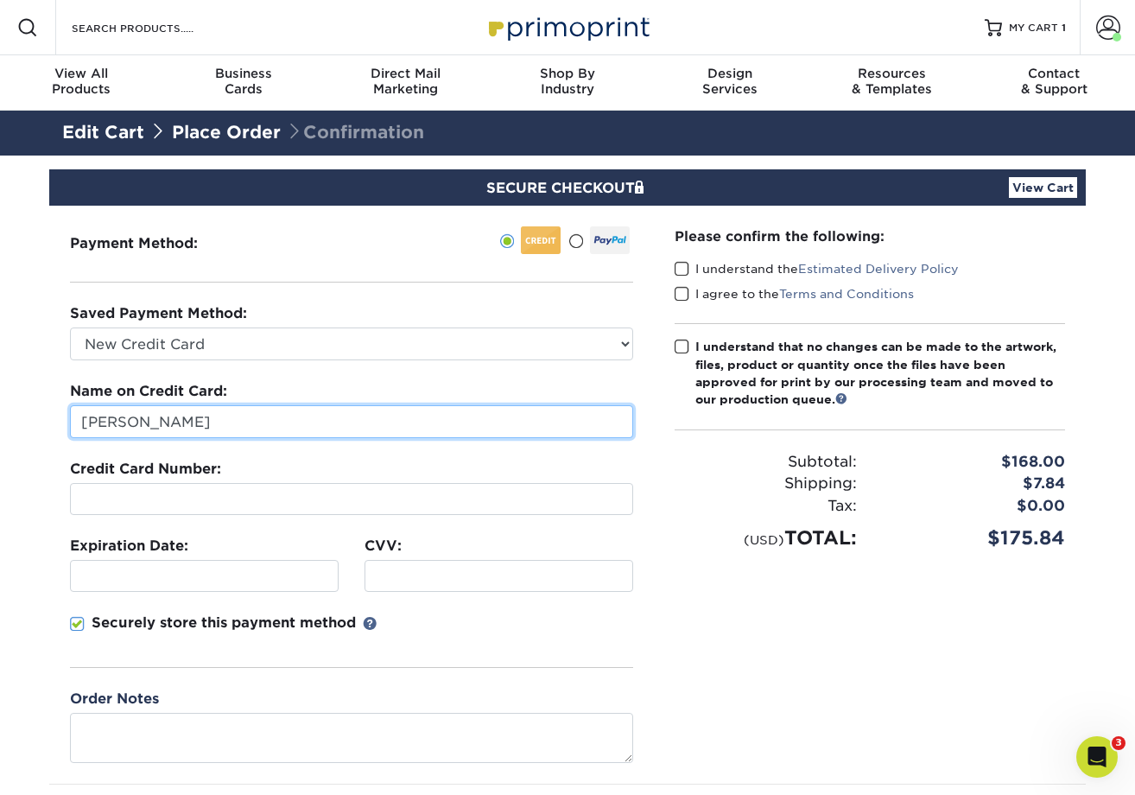
click at [267, 411] on input "[PERSON_NAME]" at bounding box center [351, 421] width 563 height 33
click at [258, 429] on input "[PERSON_NAME]" at bounding box center [351, 421] width 563 height 33
click at [259, 430] on input "[PERSON_NAME]" at bounding box center [351, 421] width 563 height 33
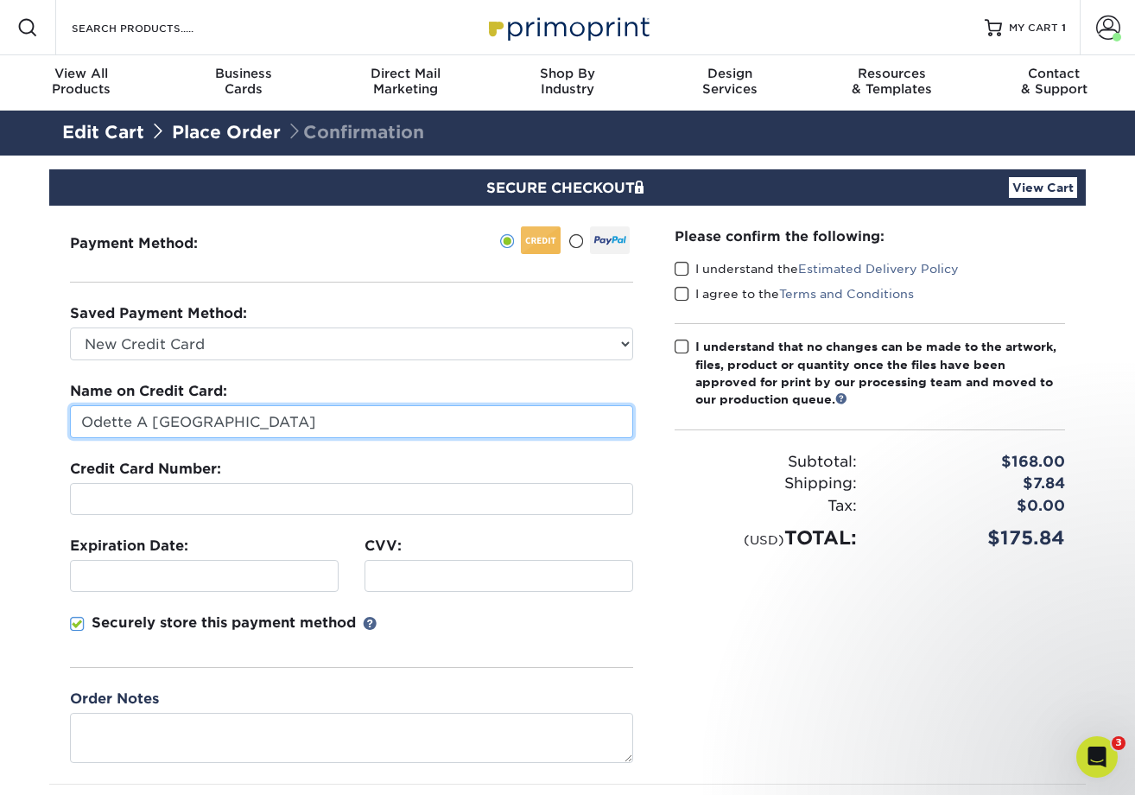
type input "Odette A Shakhshire"
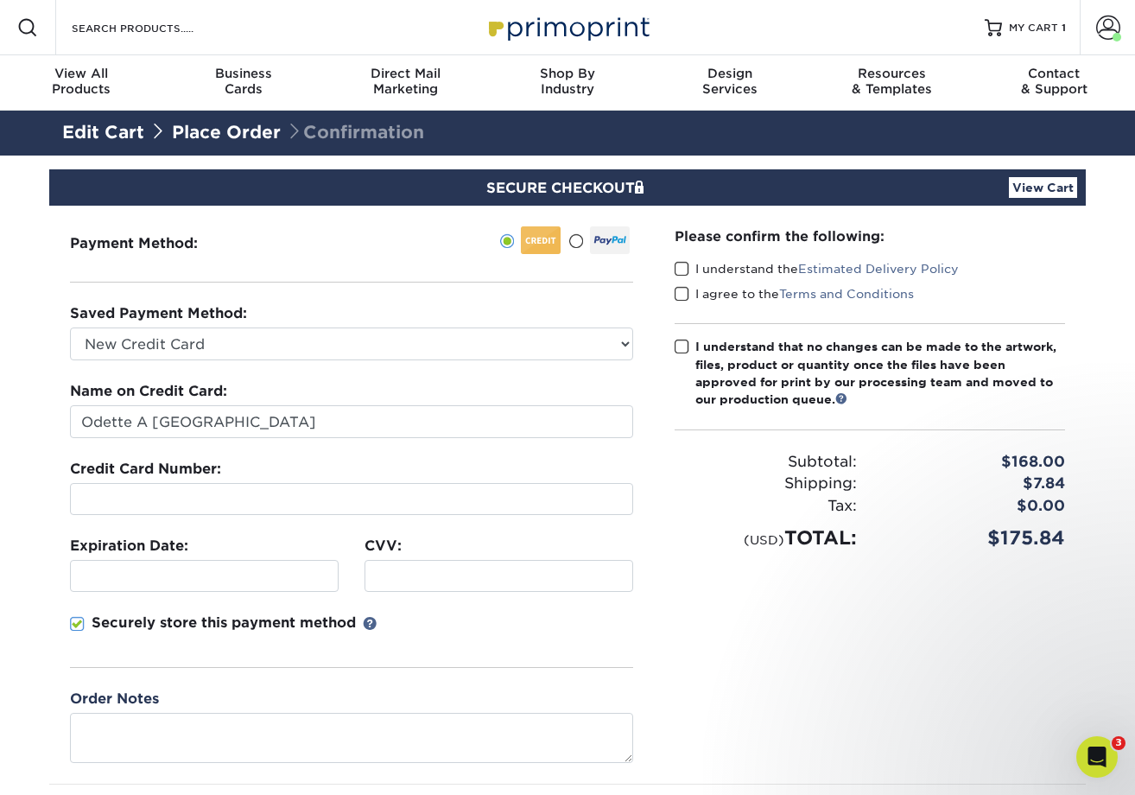
click at [214, 487] on div at bounding box center [351, 499] width 563 height 32
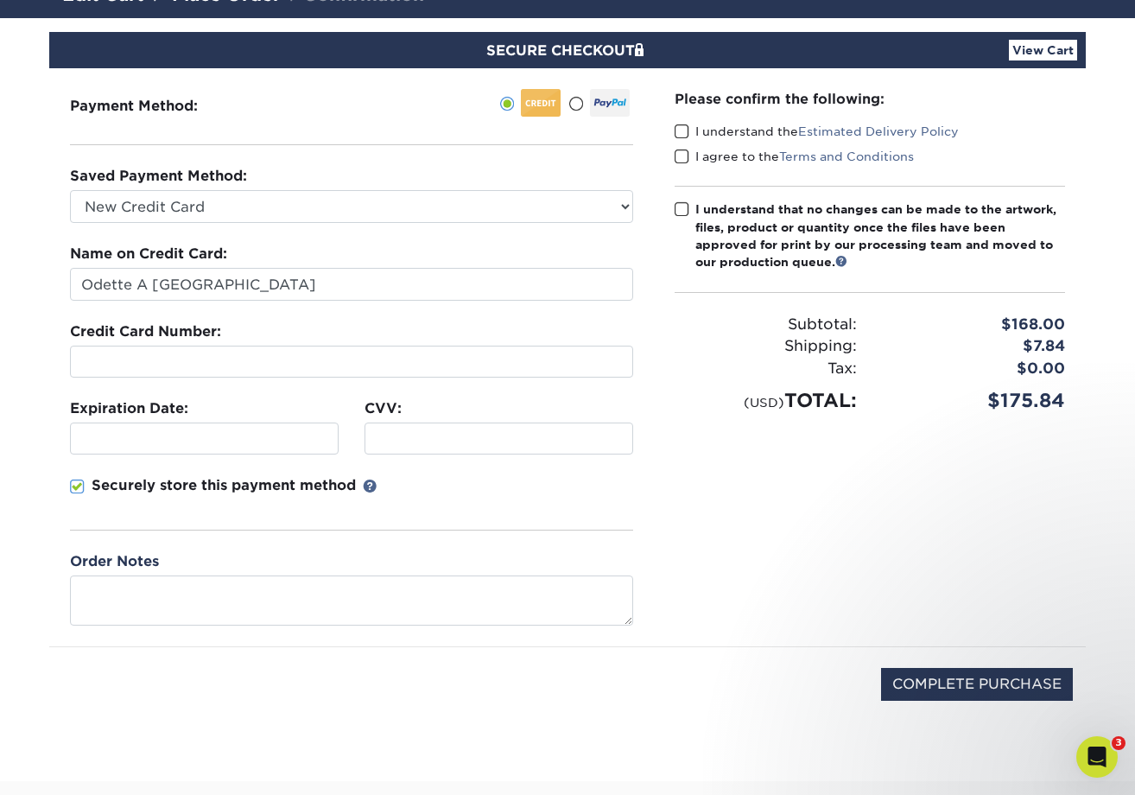
scroll to position [345, 0]
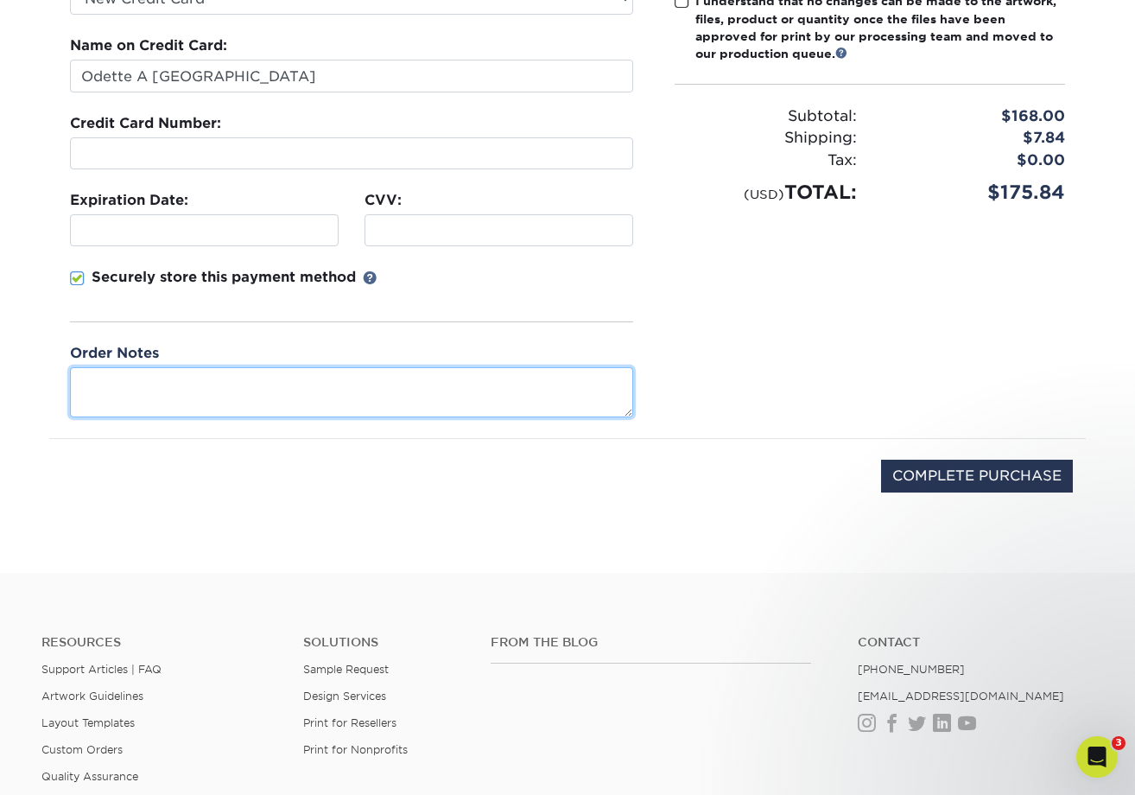
click at [269, 389] on textarea at bounding box center [351, 391] width 563 height 49
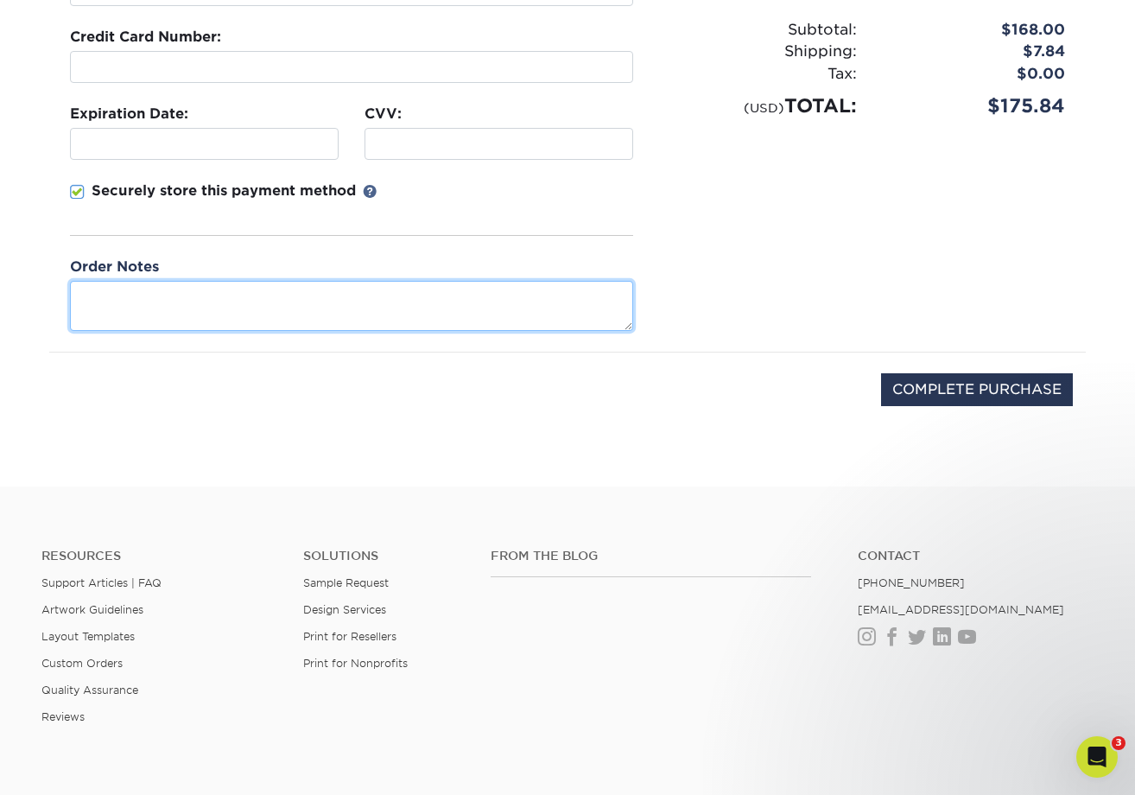
scroll to position [173, 0]
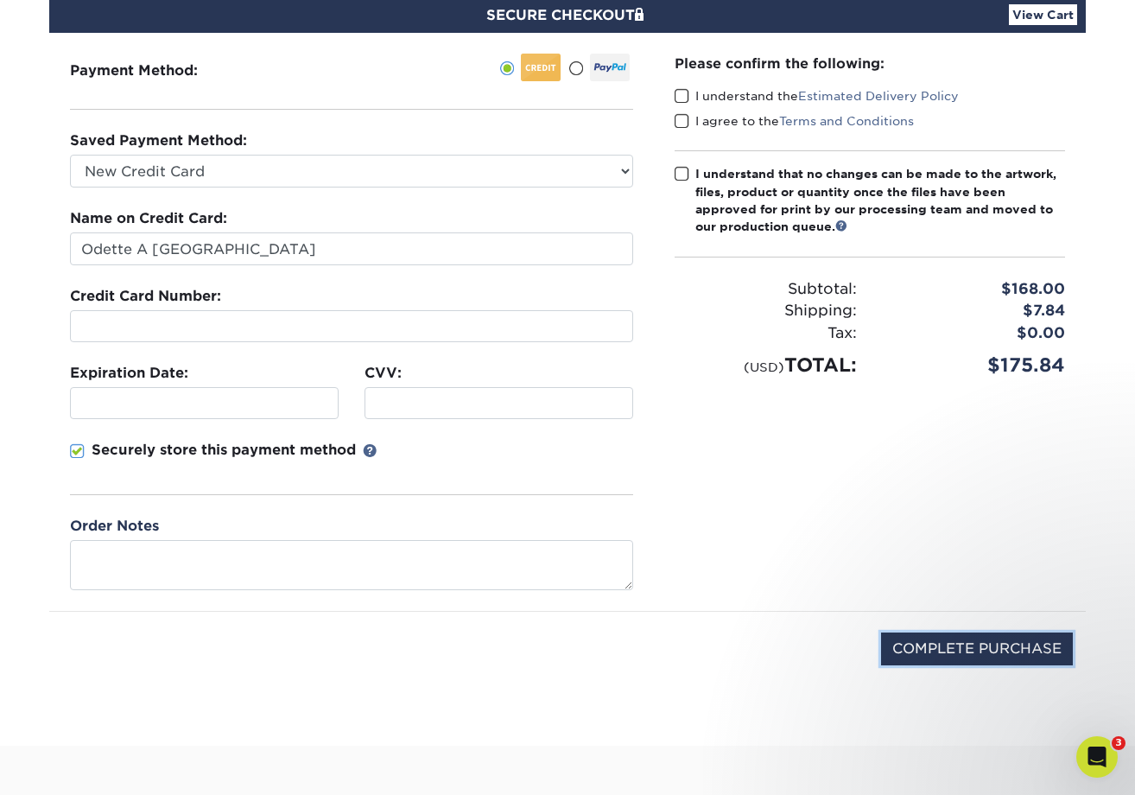
drag, startPoint x: 1025, startPoint y: 646, endPoint x: 865, endPoint y: 448, distance: 254.8
click at [885, 478] on div "Payment Method: CVV: PO Number" at bounding box center [567, 368] width 1011 height 671
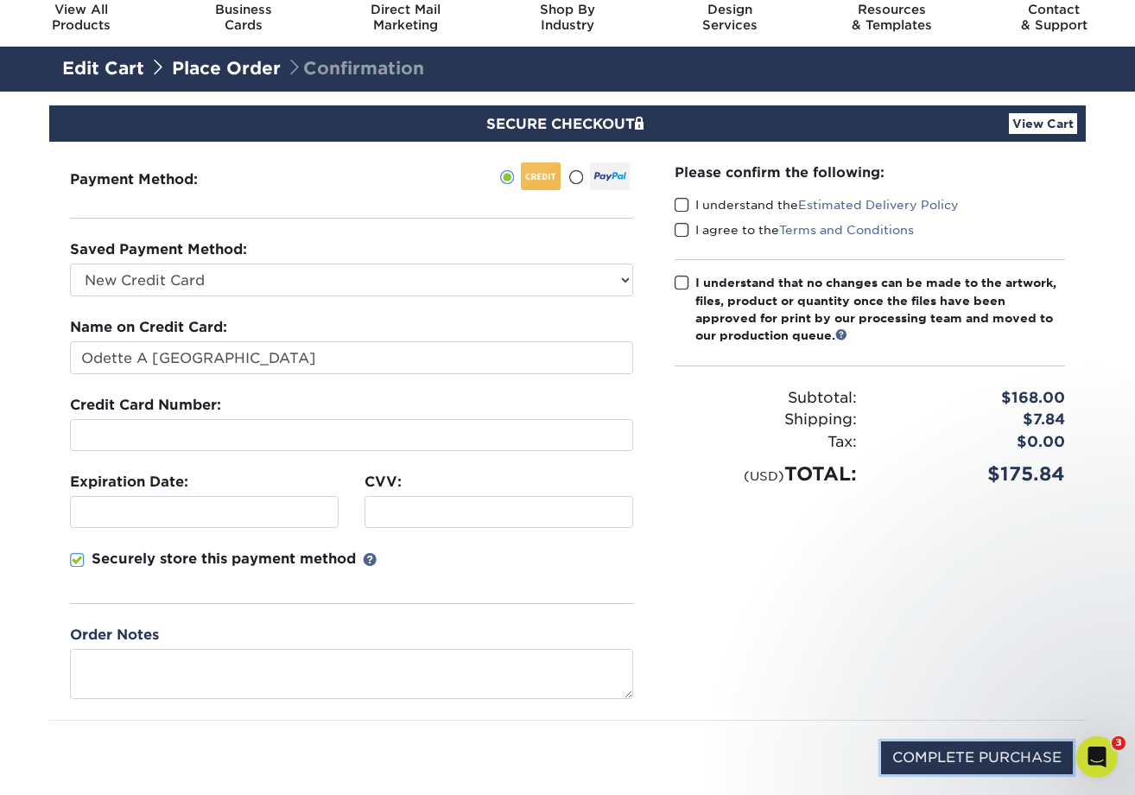
scroll to position [0, 0]
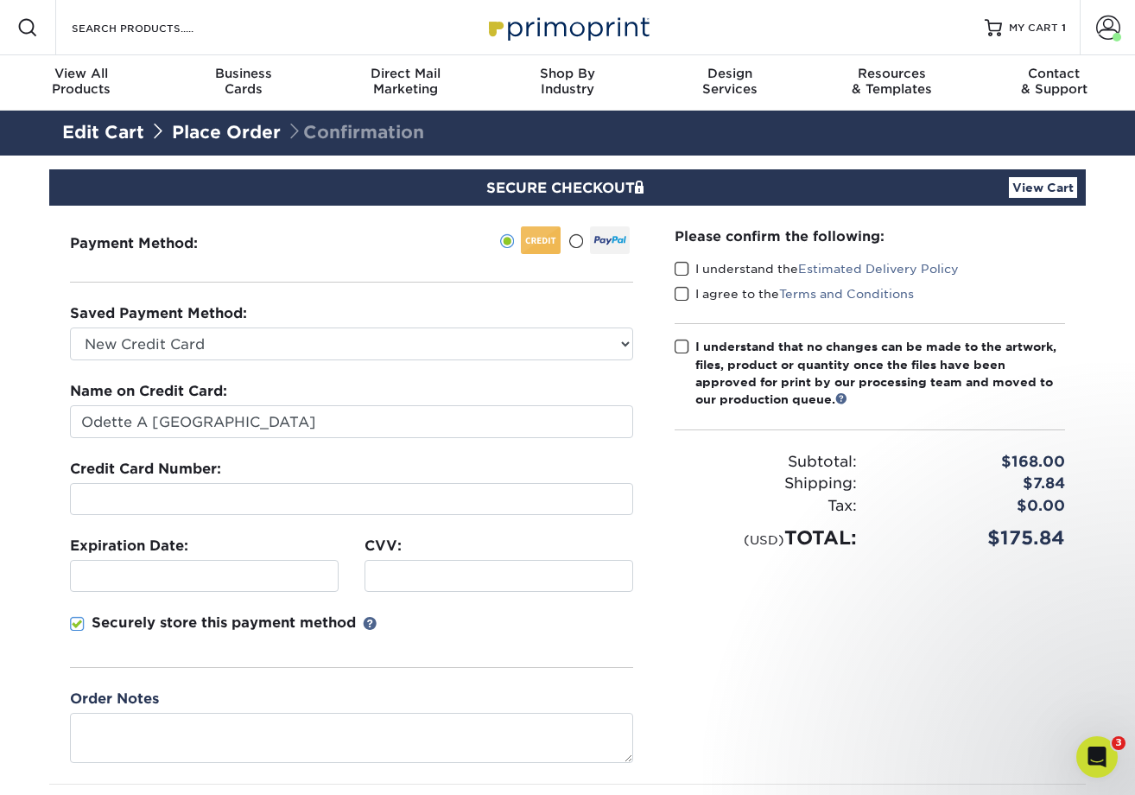
click at [686, 345] on span at bounding box center [682, 347] width 15 height 16
click at [0, 0] on input "I understand that no changes can be made to the artwork, files, product or quan…" at bounding box center [0, 0] width 0 height 0
click at [685, 307] on div "I agree to the Terms and Conditions" at bounding box center [870, 297] width 390 height 24
click at [682, 289] on span at bounding box center [682, 294] width 15 height 16
click at [0, 0] on input "I agree to the Terms and Conditions" at bounding box center [0, 0] width 0 height 0
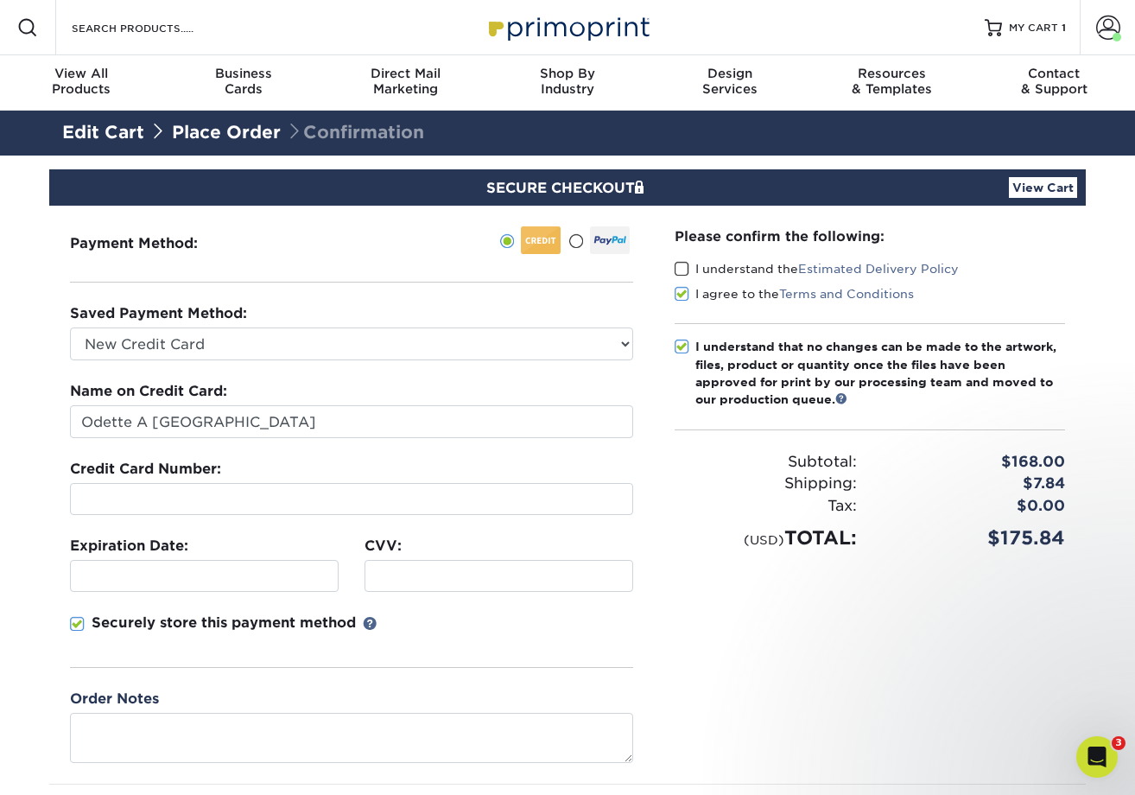
click at [682, 270] on span at bounding box center [682, 269] width 15 height 16
click at [0, 0] on input "I understand the Estimated Delivery Policy" at bounding box center [0, 0] width 0 height 0
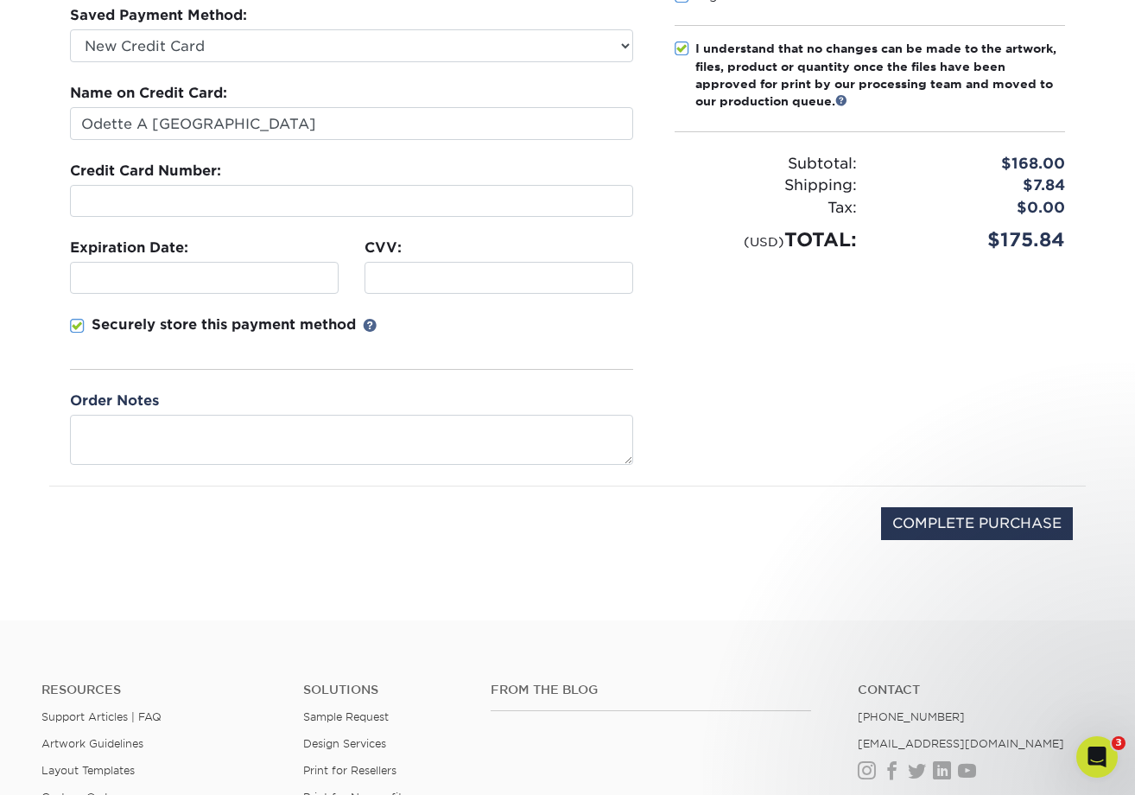
scroll to position [259, 0]
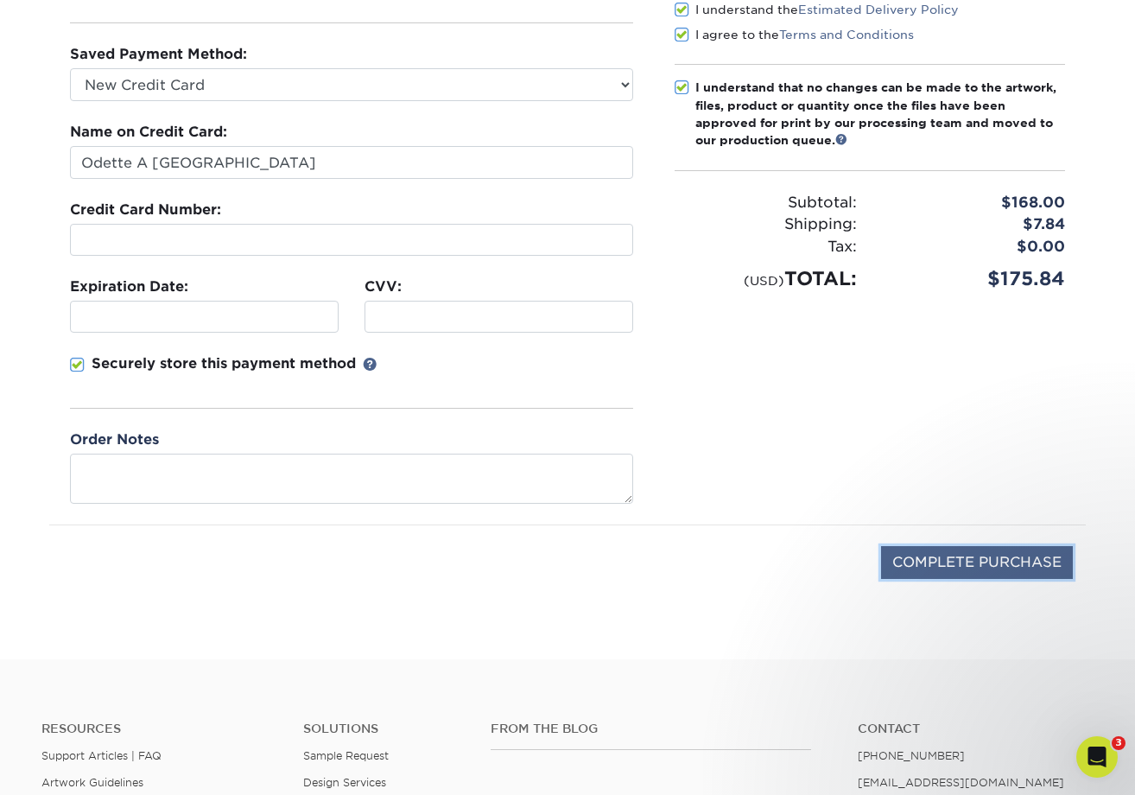
click at [995, 548] on input "COMPLETE PURCHASE" at bounding box center [977, 562] width 192 height 33
type input "PROCESSING, PLEASE WAIT..."
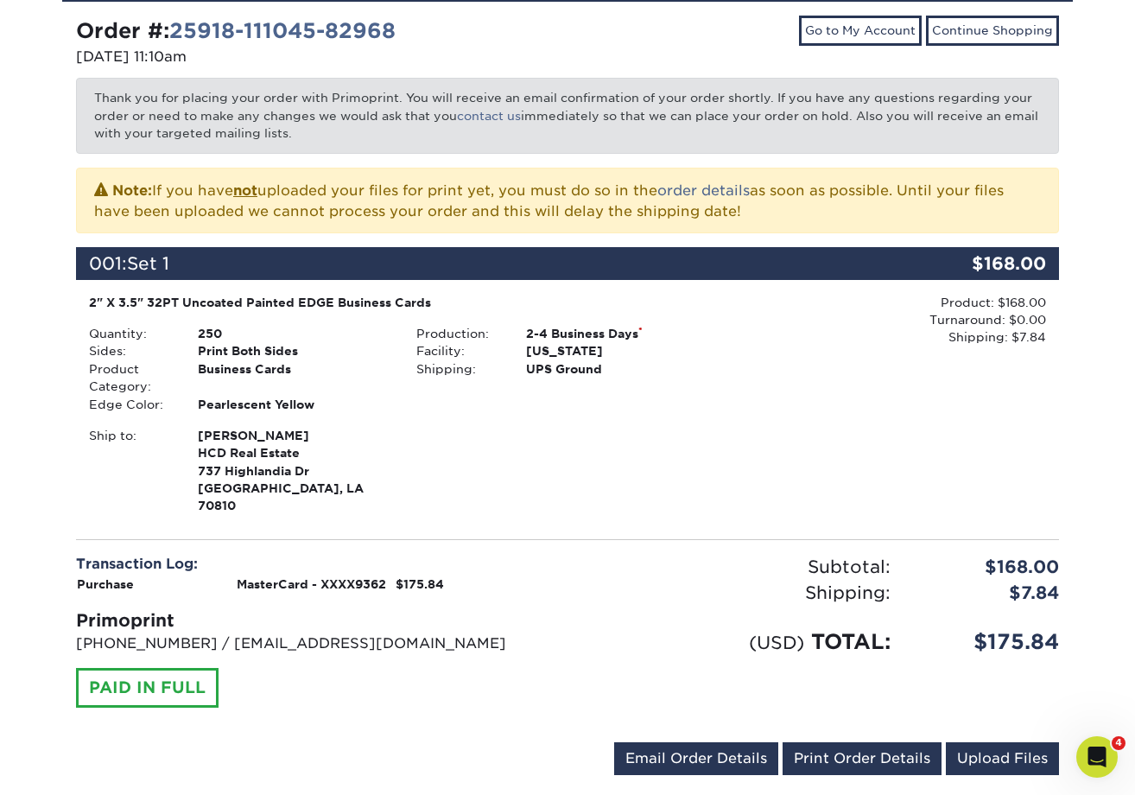
scroll to position [605, 0]
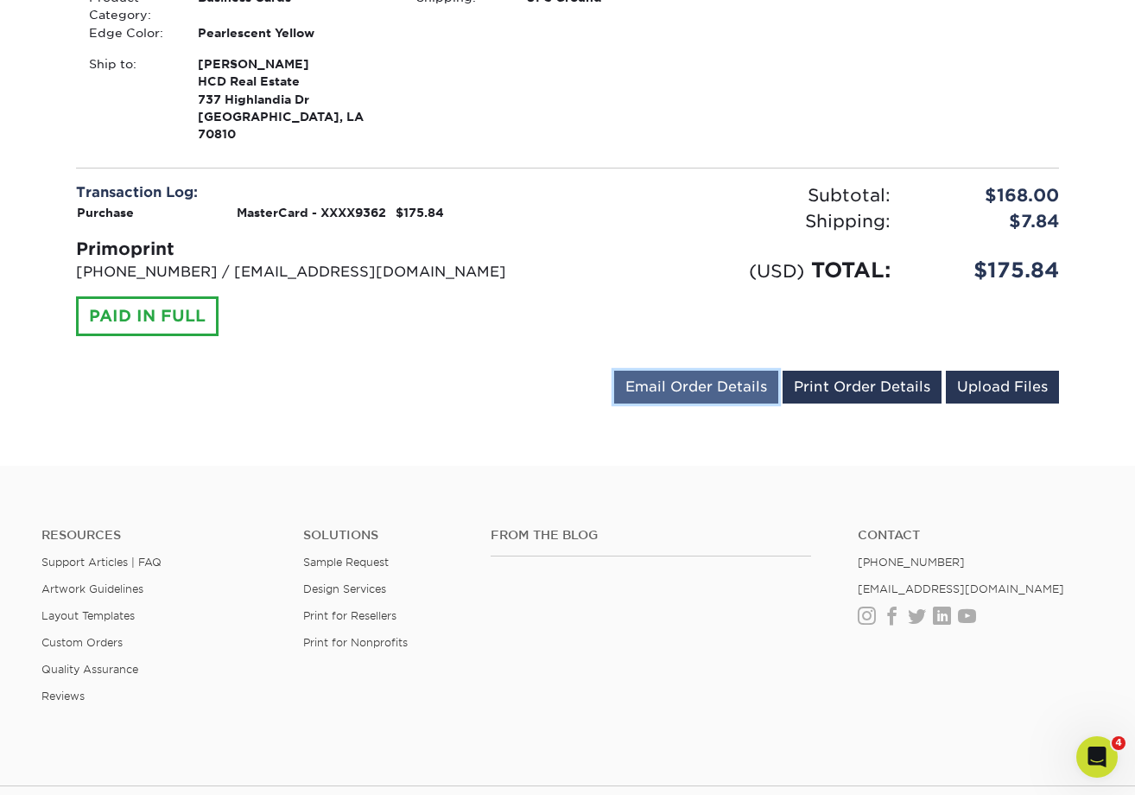
click at [719, 371] on link "Email Order Details" at bounding box center [696, 387] width 164 height 33
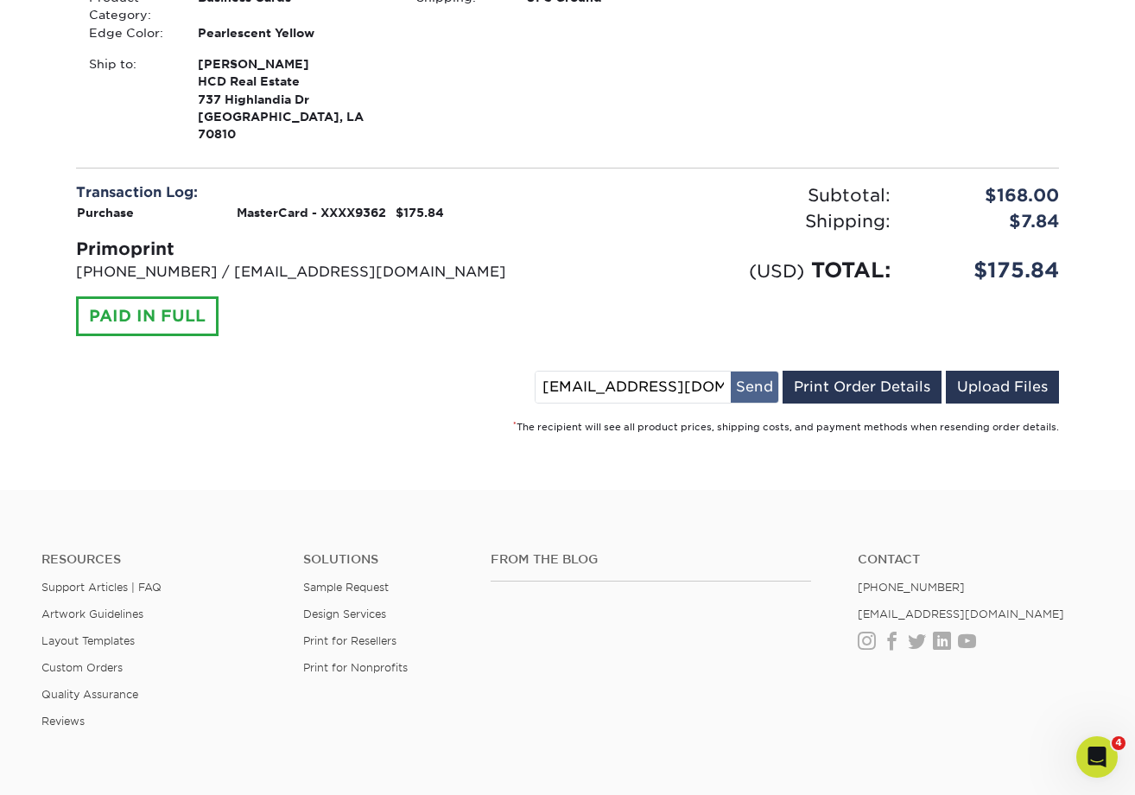
click at [755, 378] on button "Send" at bounding box center [755, 386] width 48 height 31
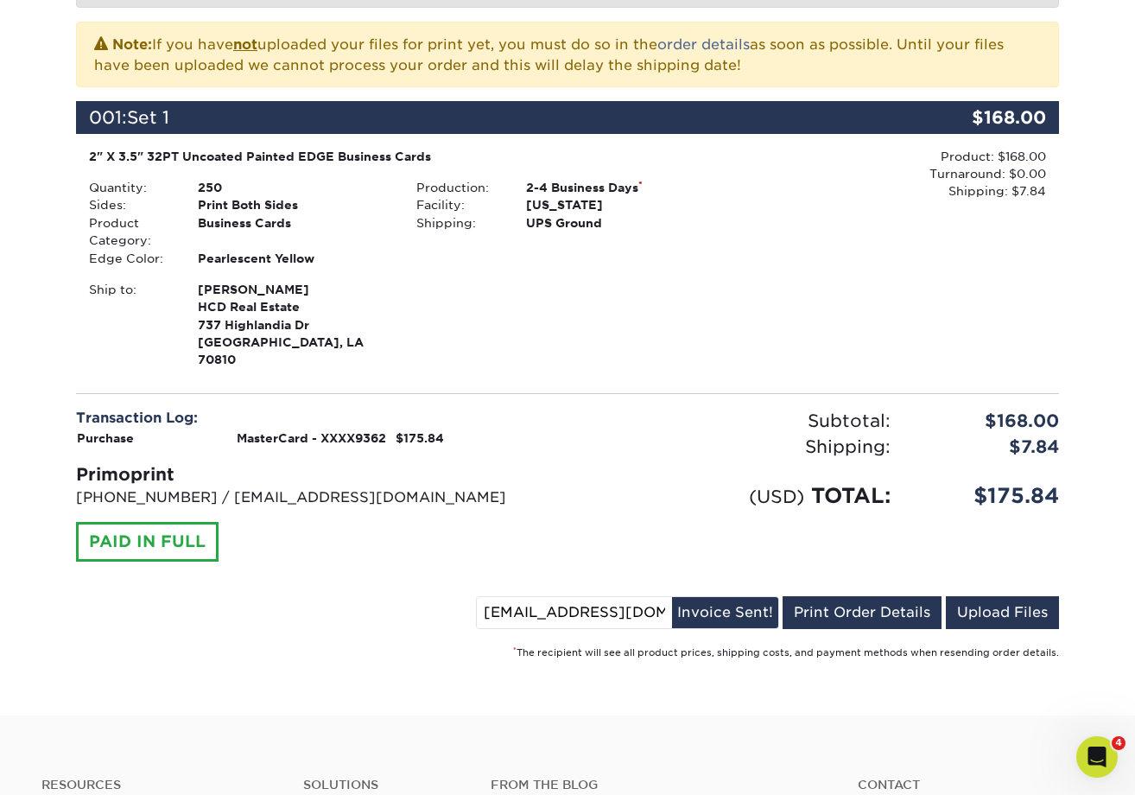
scroll to position [259, 0]
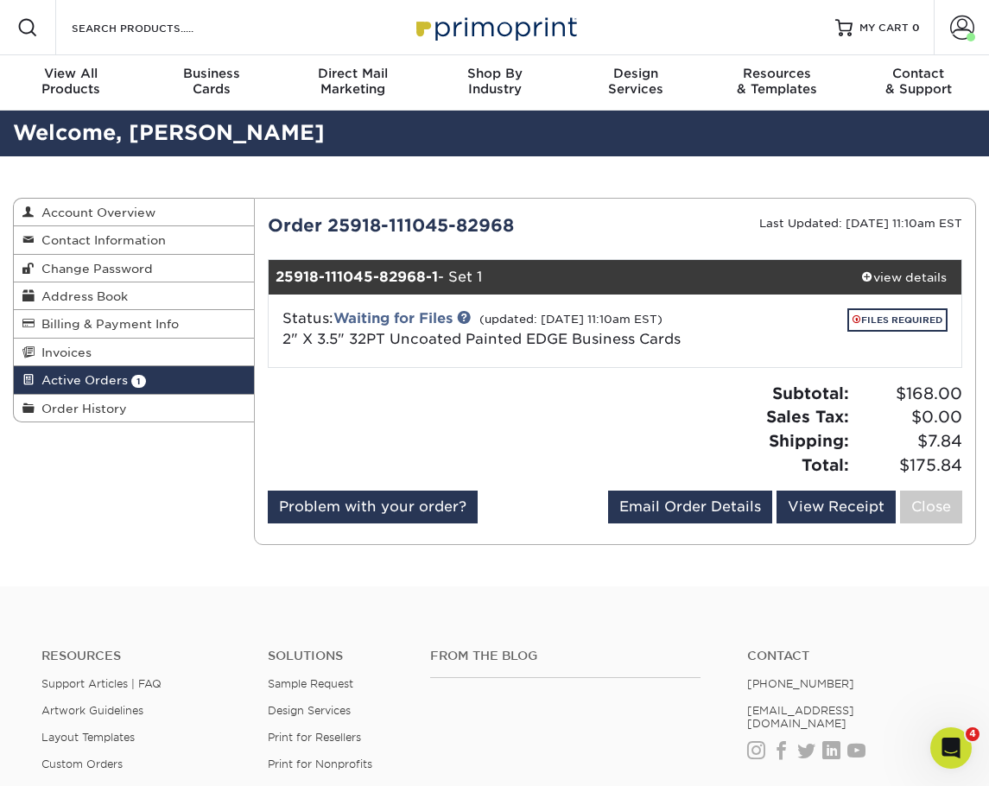
click at [626, 451] on div "Subtotal: $168.00 Sales Tax: $0.00 Shipping: $7.84 Total: $175.84" at bounding box center [795, 429] width 360 height 95
click at [890, 318] on link "FILES REQUIRED" at bounding box center [897, 319] width 100 height 23
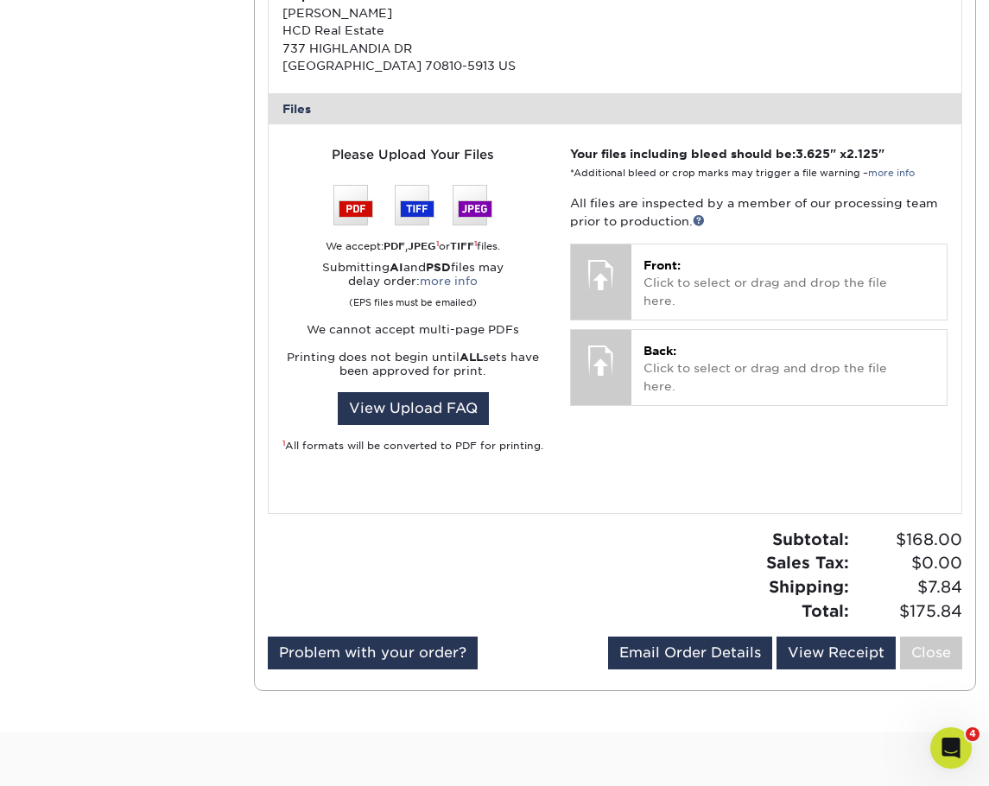
scroll to position [777, 0]
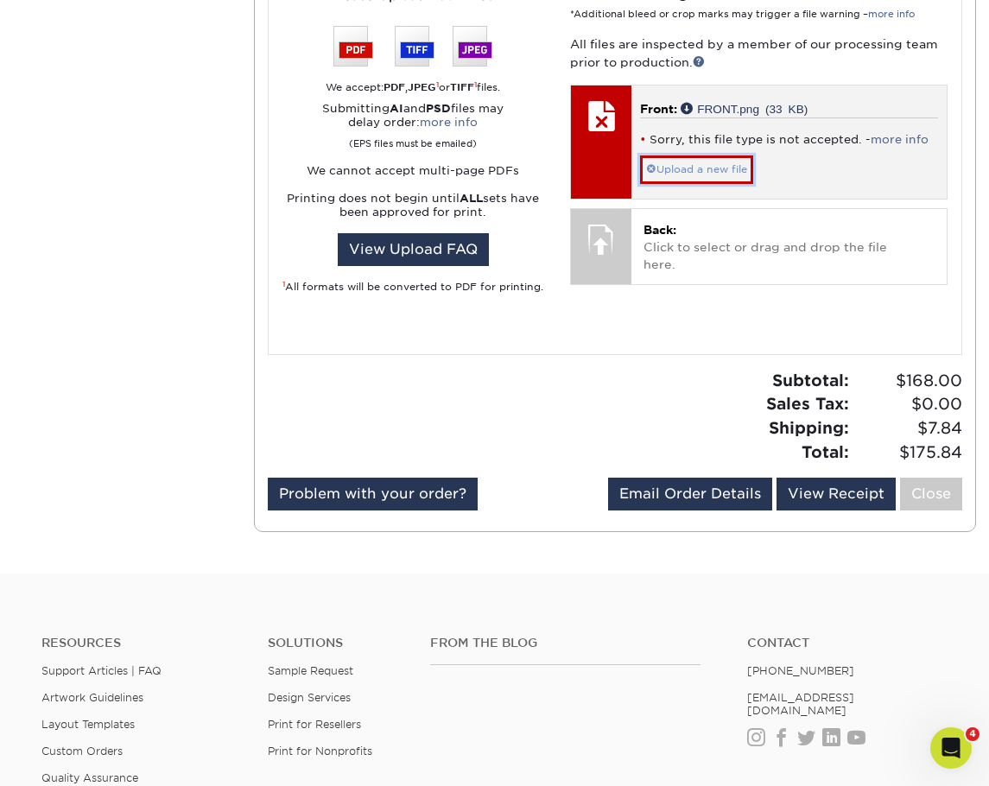
click at [719, 168] on link "Upload a new file" at bounding box center [696, 169] width 113 height 28
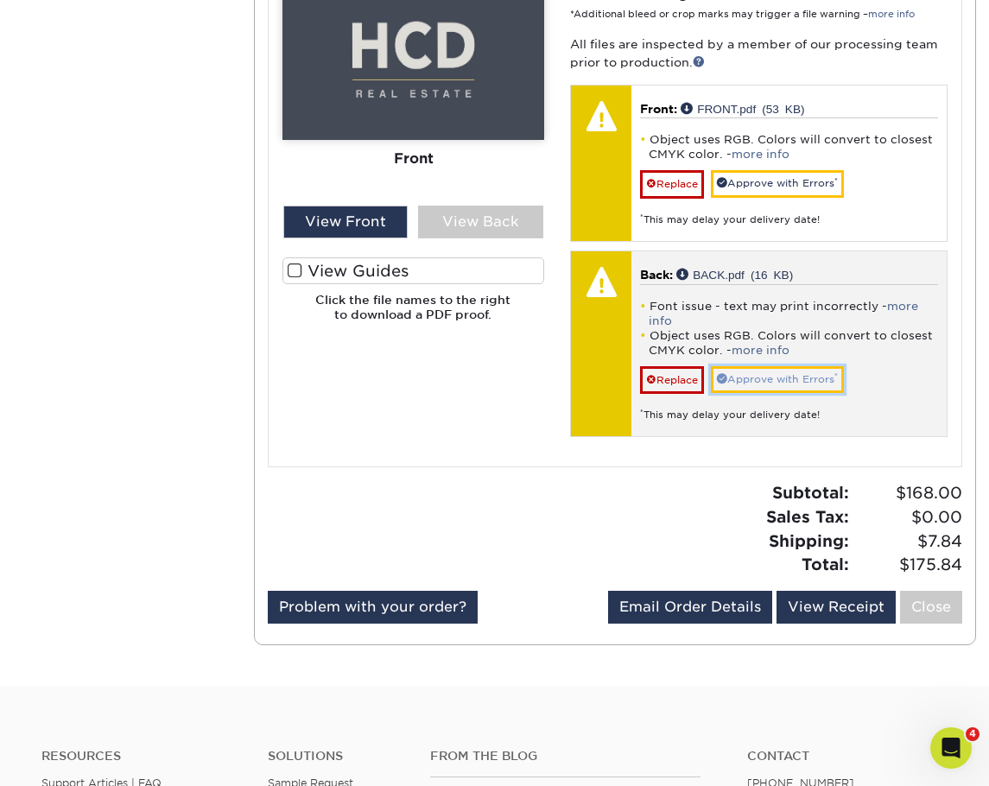
click at [800, 377] on link "Approve with Errors *" at bounding box center [777, 379] width 133 height 27
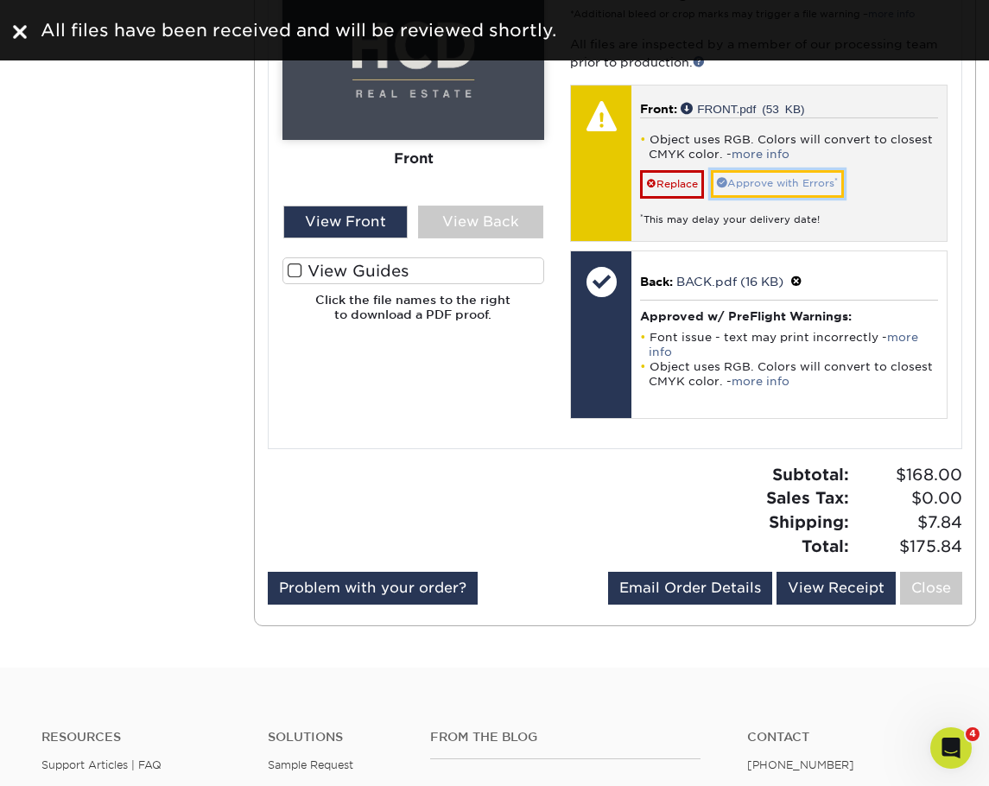
click at [811, 190] on link "Approve with Errors *" at bounding box center [777, 183] width 133 height 27
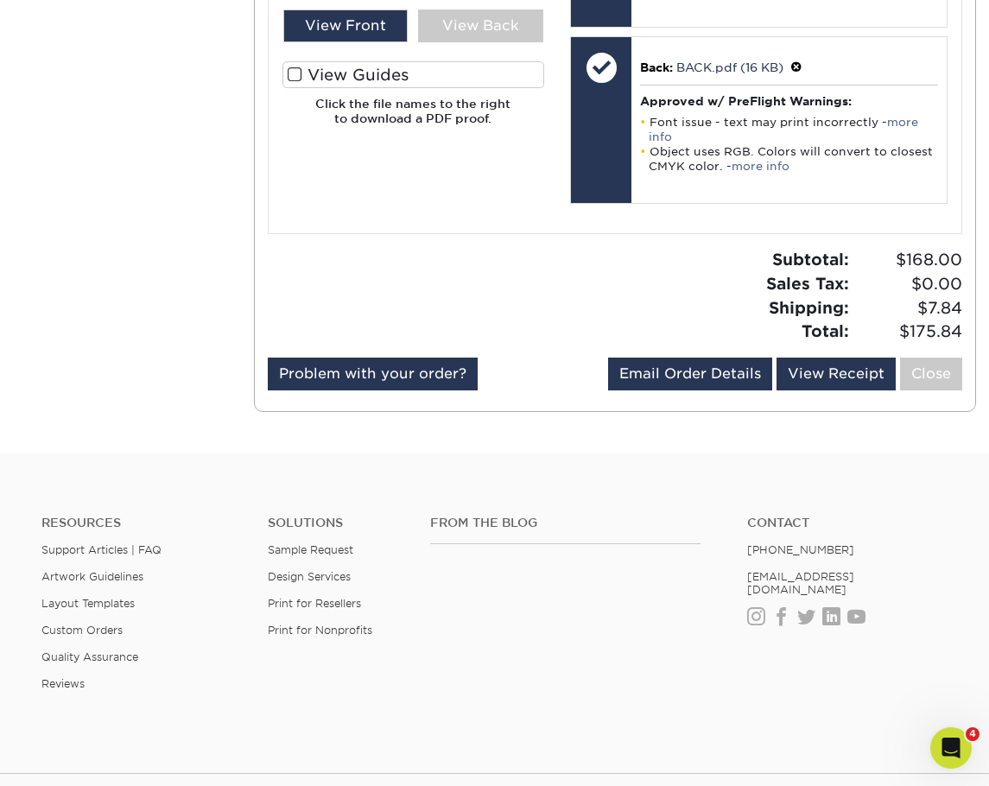
scroll to position [542, 0]
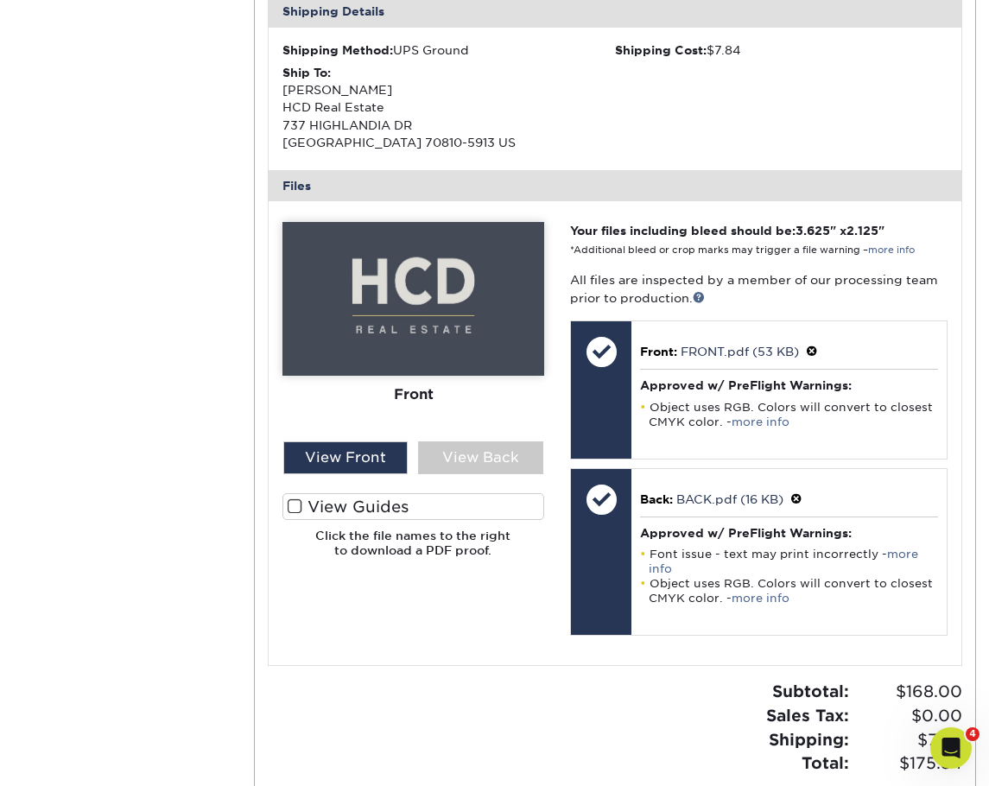
click at [362, 475] on div "Front Back View Front View Back Front Back" at bounding box center [413, 396] width 262 height 349
click at [459, 468] on div "View Back" at bounding box center [480, 457] width 125 height 33
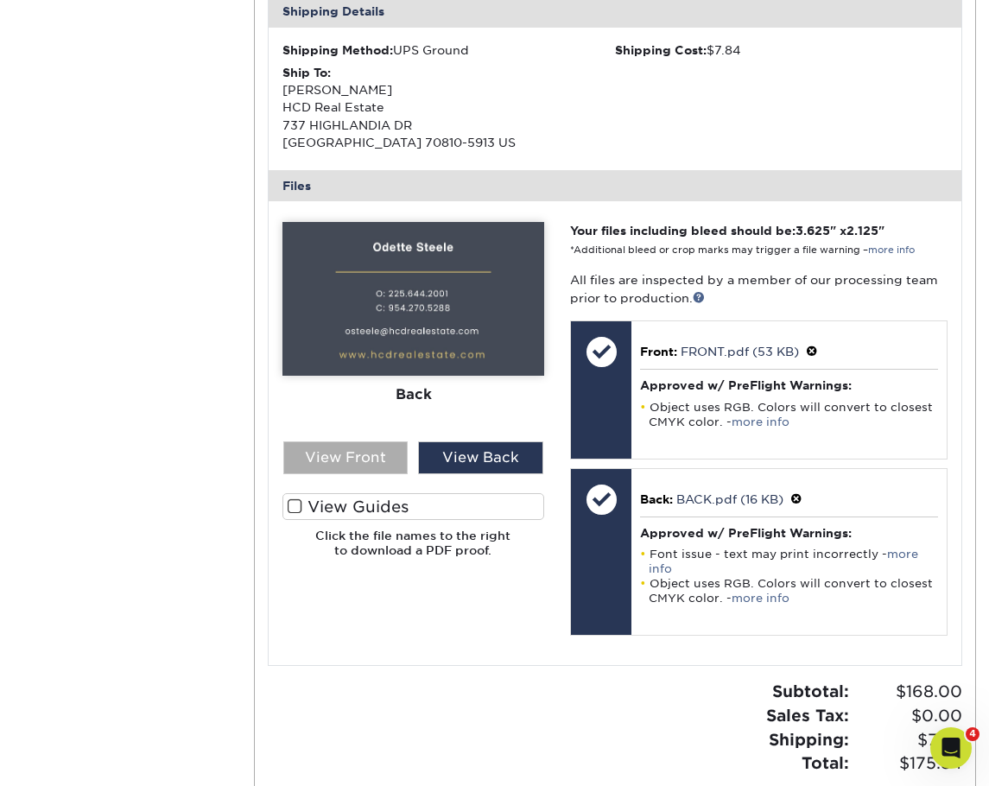
click at [371, 459] on div "View Front" at bounding box center [345, 457] width 125 height 33
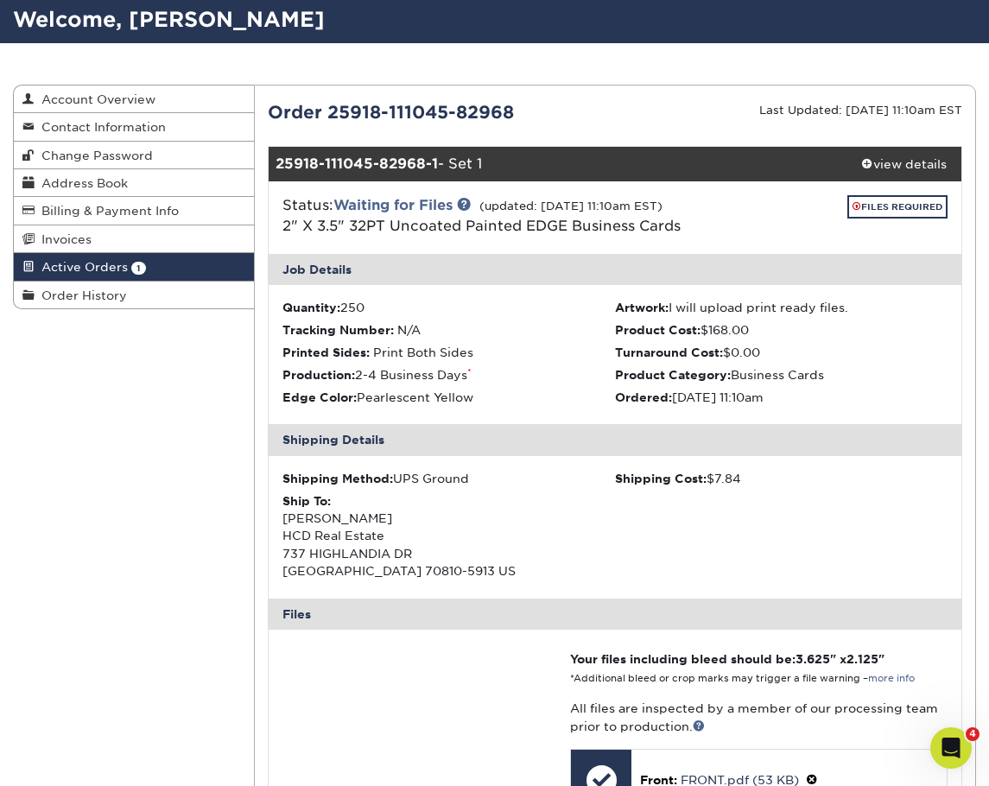
scroll to position [110, 0]
